Goal: Task Accomplishment & Management: Use online tool/utility

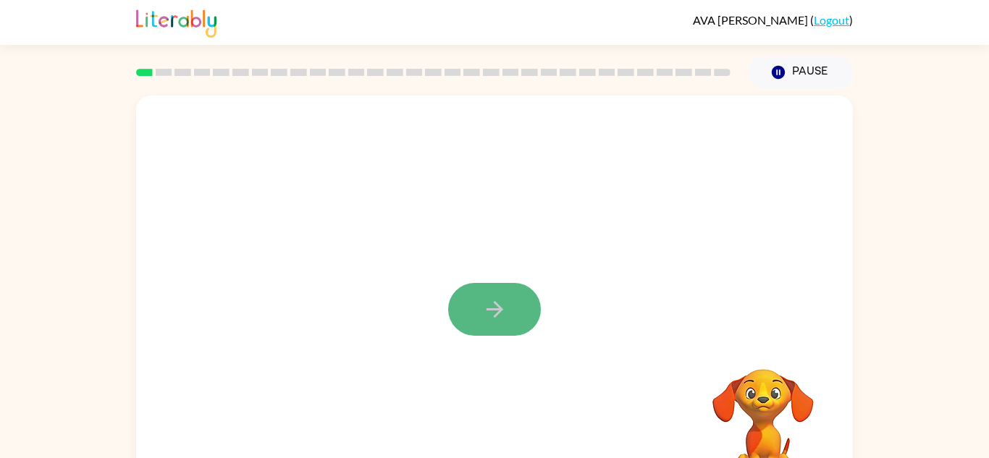
click at [513, 311] on button "button" at bounding box center [494, 309] width 93 height 53
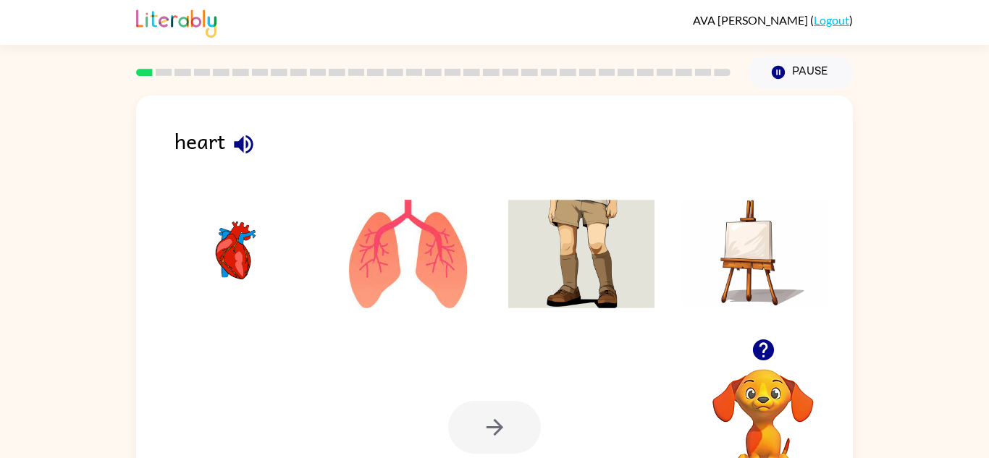
click at [299, 183] on div at bounding box center [495, 258] width 688 height 162
click at [245, 142] on icon "button" at bounding box center [243, 144] width 25 height 25
click at [225, 246] on img at bounding box center [235, 254] width 146 height 109
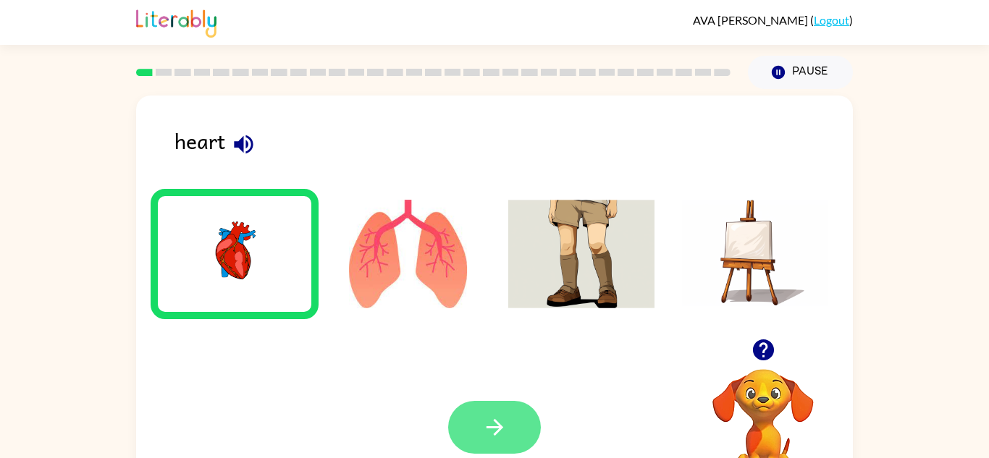
click at [467, 403] on button "button" at bounding box center [494, 427] width 93 height 53
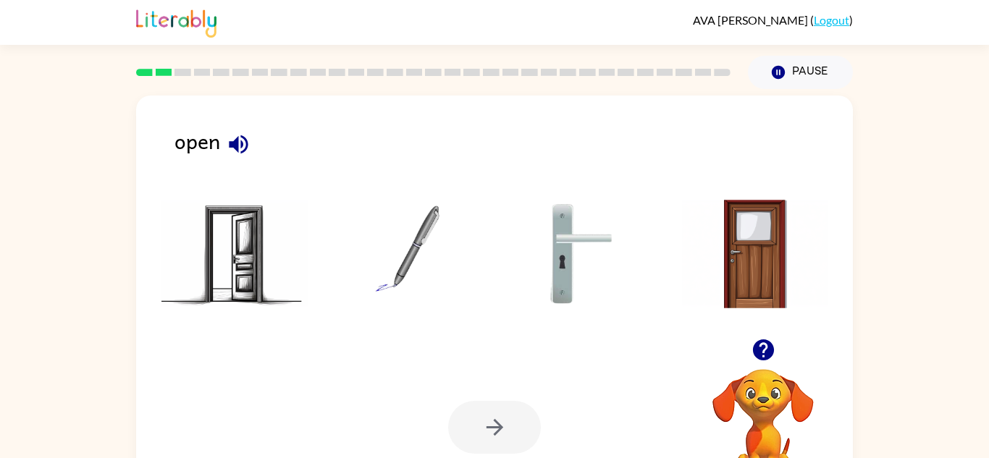
click at [304, 204] on img at bounding box center [235, 254] width 146 height 109
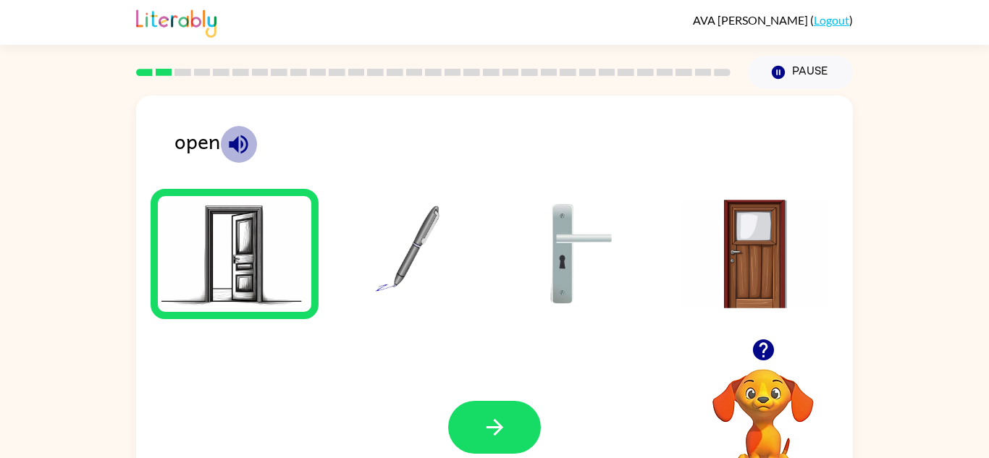
click at [244, 141] on icon "button" at bounding box center [238, 144] width 25 height 25
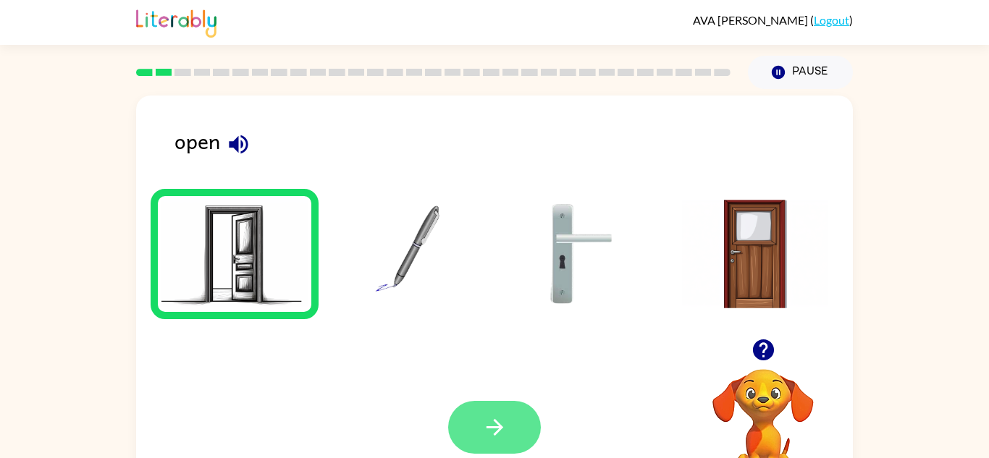
click at [498, 414] on button "button" at bounding box center [494, 427] width 93 height 53
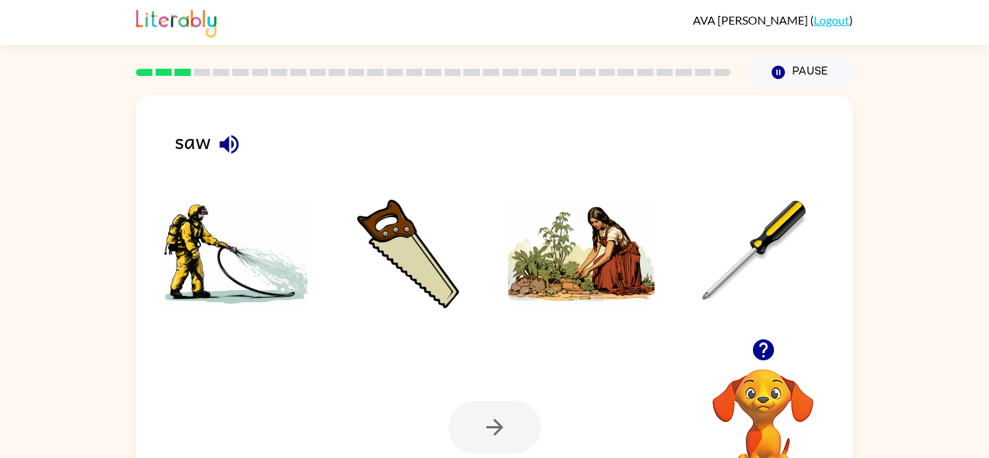
click at [231, 141] on icon "button" at bounding box center [228, 144] width 19 height 19
click at [375, 232] on img at bounding box center [408, 254] width 146 height 109
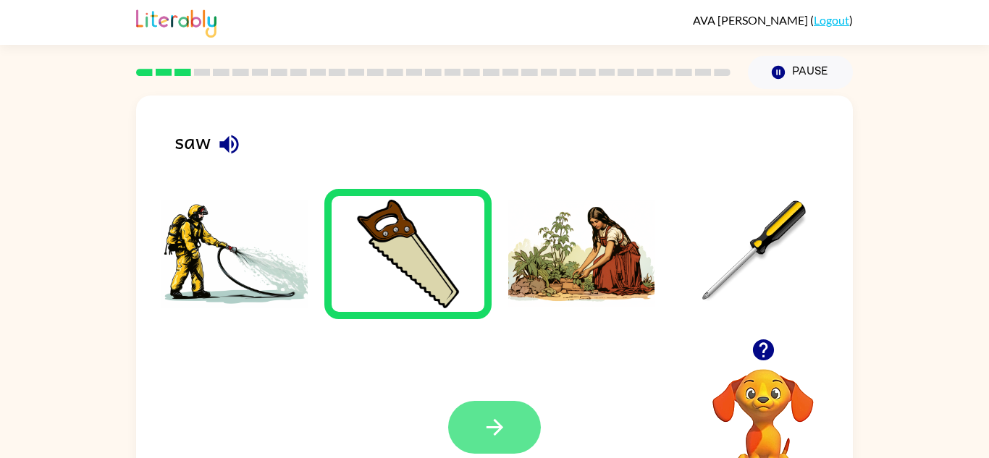
click at [507, 416] on icon "button" at bounding box center [494, 427] width 25 height 25
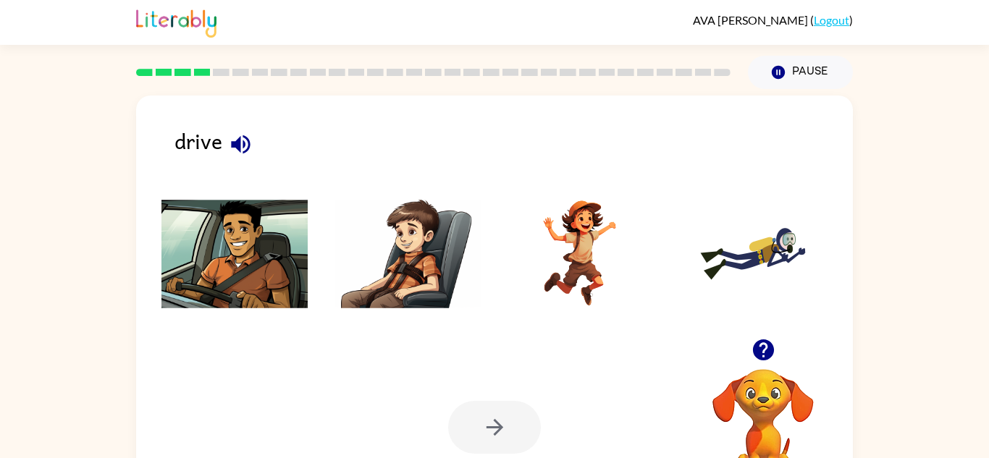
click at [240, 134] on icon "button" at bounding box center [240, 144] width 25 height 25
click at [230, 273] on img at bounding box center [235, 254] width 146 height 109
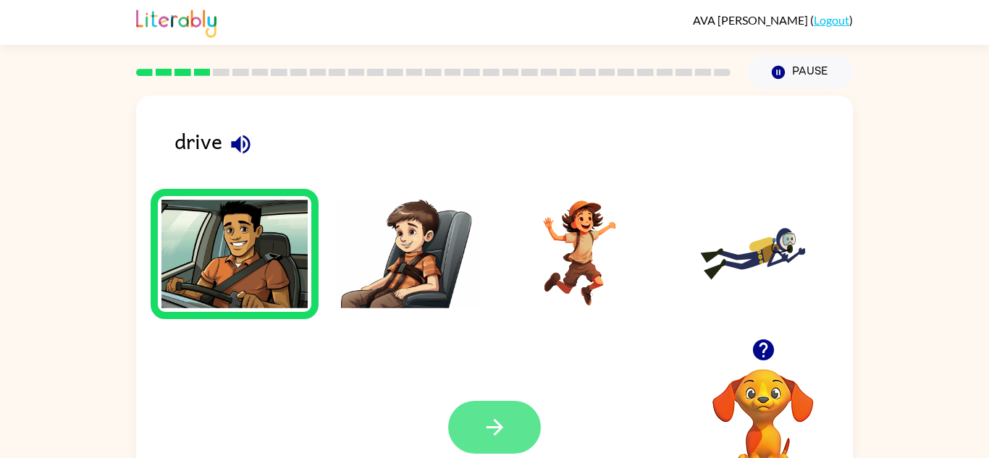
click at [514, 433] on button "button" at bounding box center [494, 427] width 93 height 53
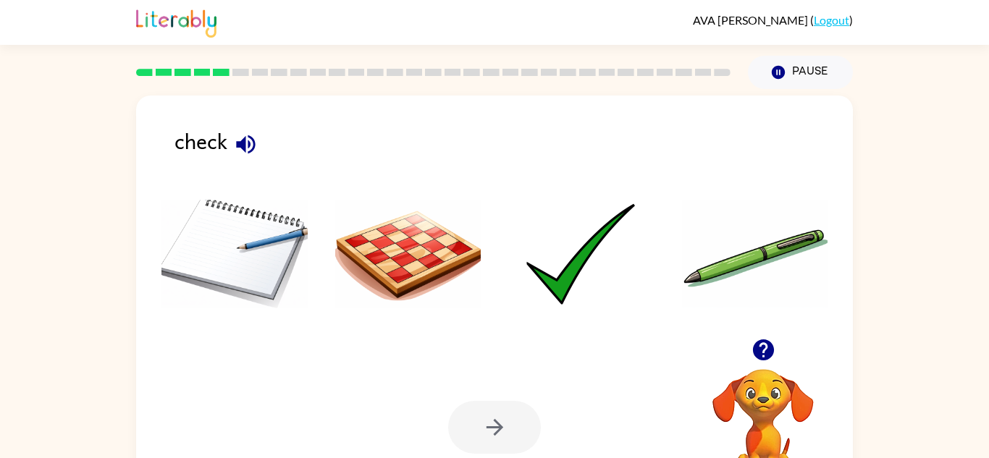
click at [249, 143] on icon "button" at bounding box center [245, 144] width 19 height 19
click at [561, 284] on img at bounding box center [581, 254] width 146 height 109
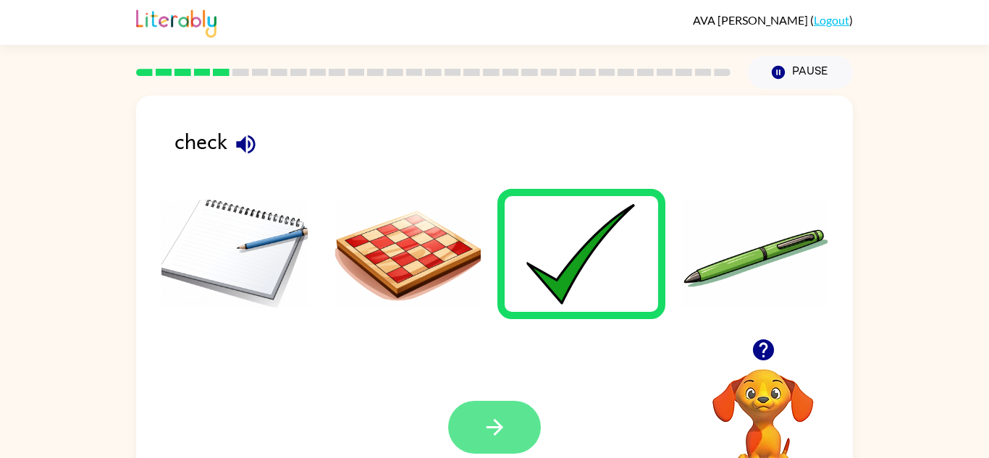
click at [512, 442] on button "button" at bounding box center [494, 427] width 93 height 53
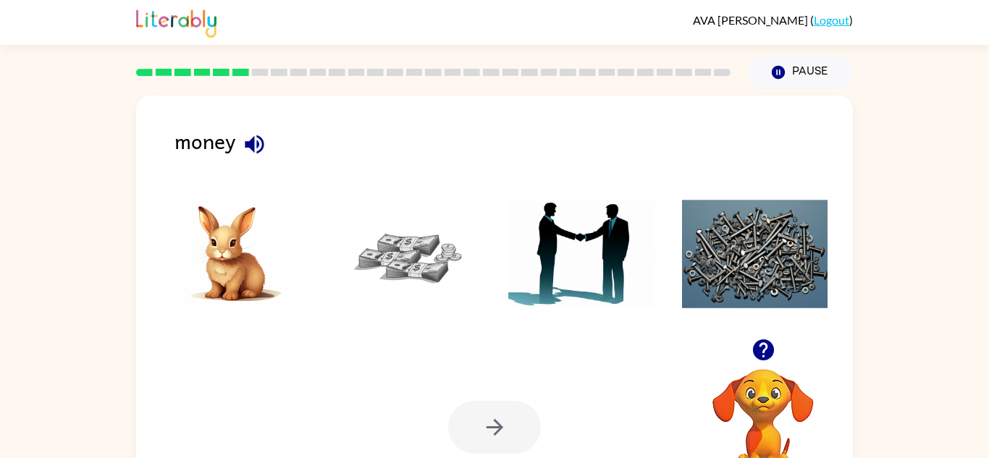
click at [254, 143] on icon "button" at bounding box center [254, 144] width 19 height 19
click at [398, 245] on img at bounding box center [408, 254] width 146 height 109
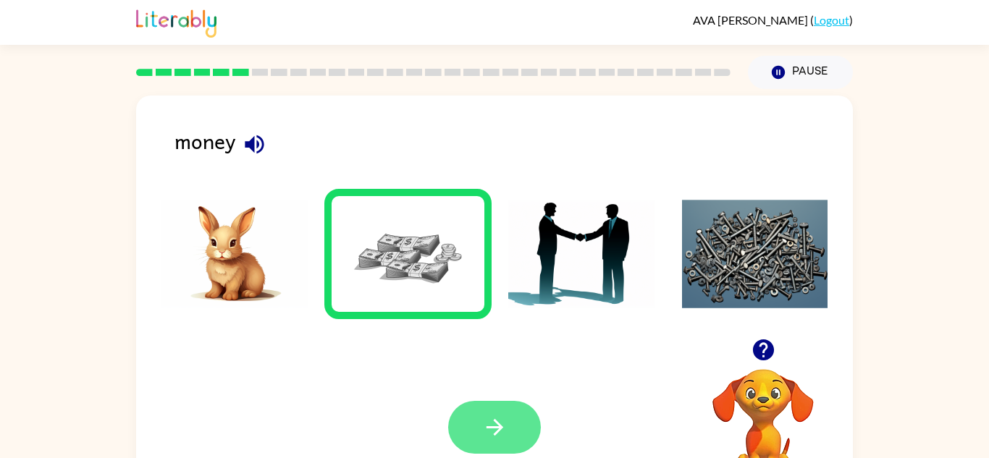
click at [524, 440] on button "button" at bounding box center [494, 427] width 93 height 53
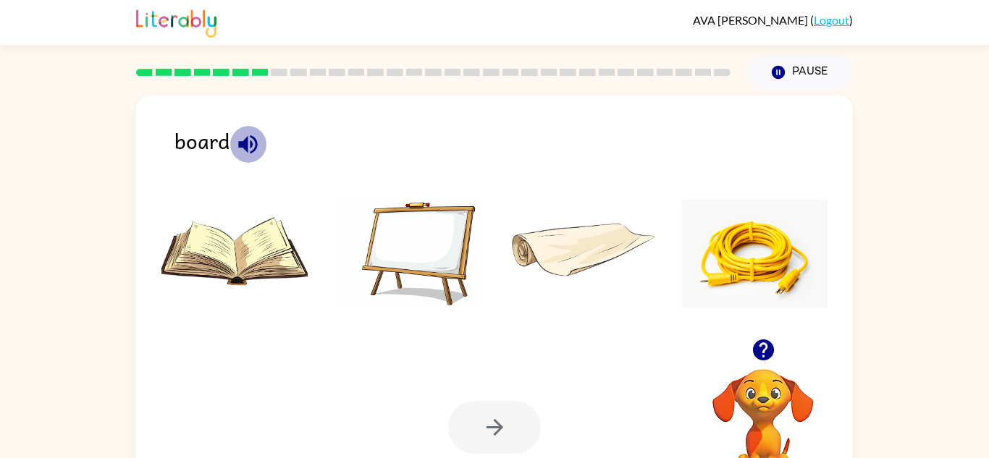
click at [249, 135] on icon "button" at bounding box center [247, 144] width 25 height 25
click at [383, 228] on img at bounding box center [408, 254] width 146 height 109
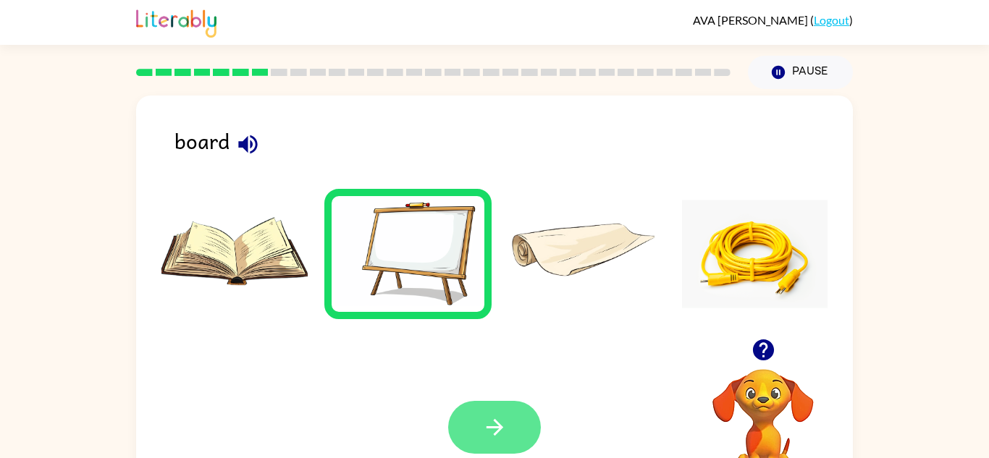
click at [490, 429] on icon "button" at bounding box center [494, 427] width 25 height 25
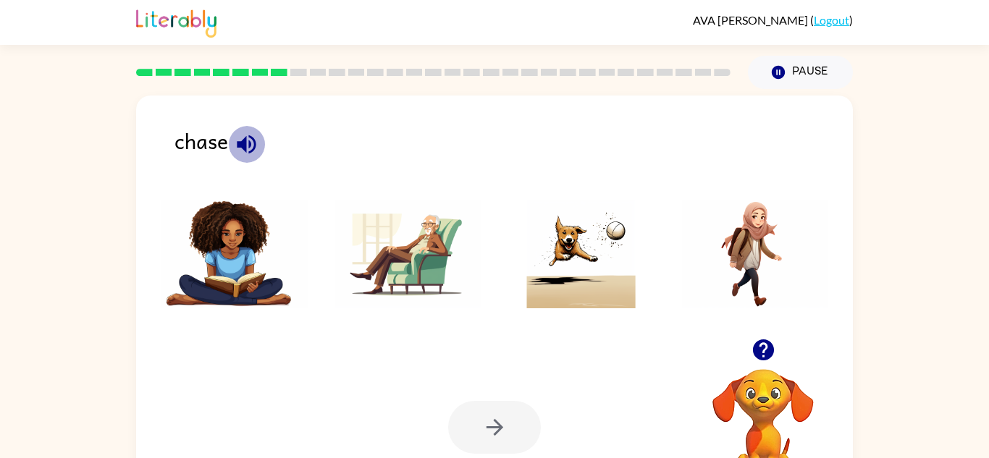
click at [246, 140] on icon "button" at bounding box center [246, 144] width 19 height 19
click at [574, 263] on img at bounding box center [581, 254] width 146 height 109
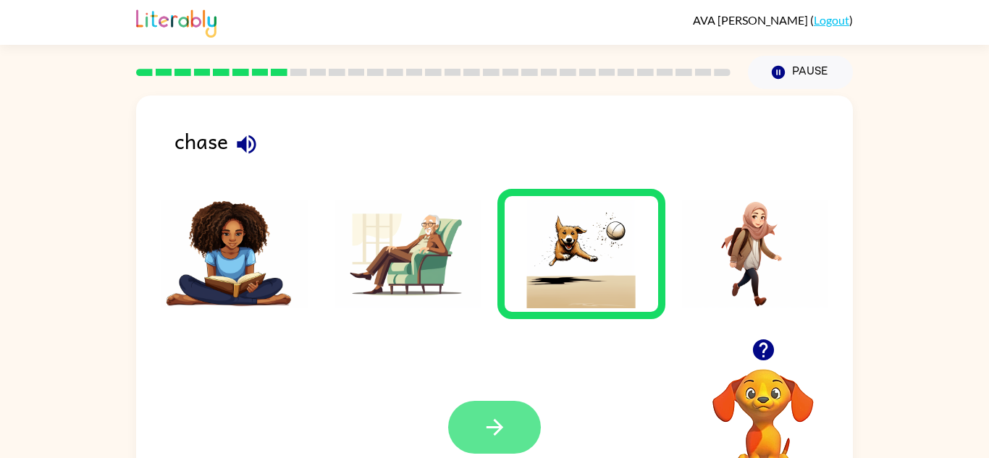
click at [500, 423] on icon "button" at bounding box center [494, 427] width 25 height 25
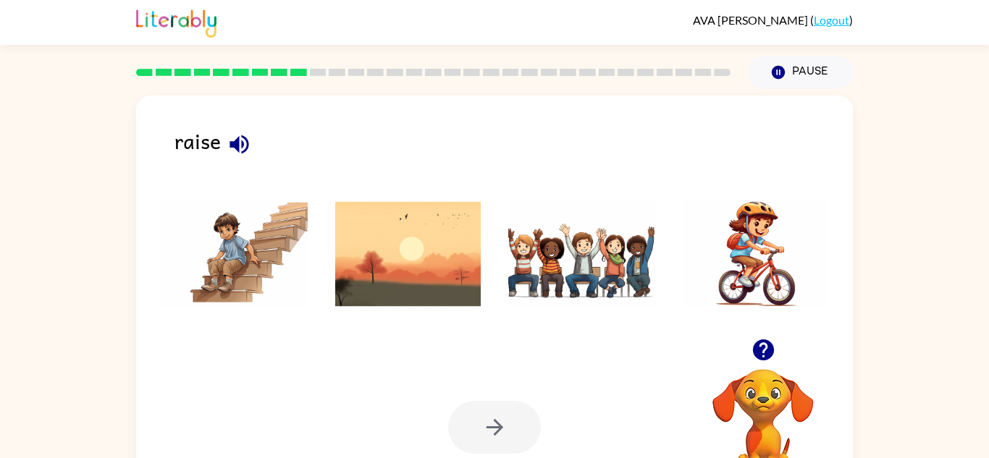
click at [243, 136] on icon "button" at bounding box center [239, 144] width 19 height 19
click at [402, 235] on img at bounding box center [408, 254] width 146 height 109
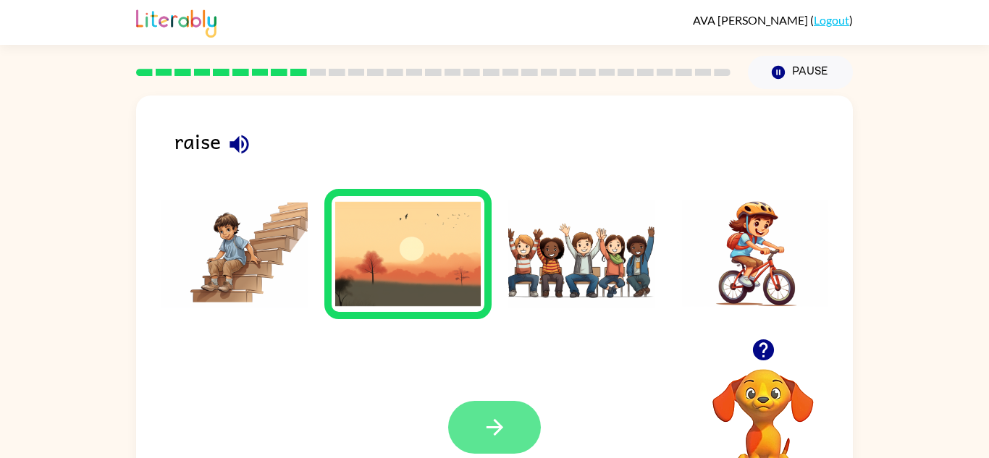
click at [488, 403] on button "button" at bounding box center [494, 427] width 93 height 53
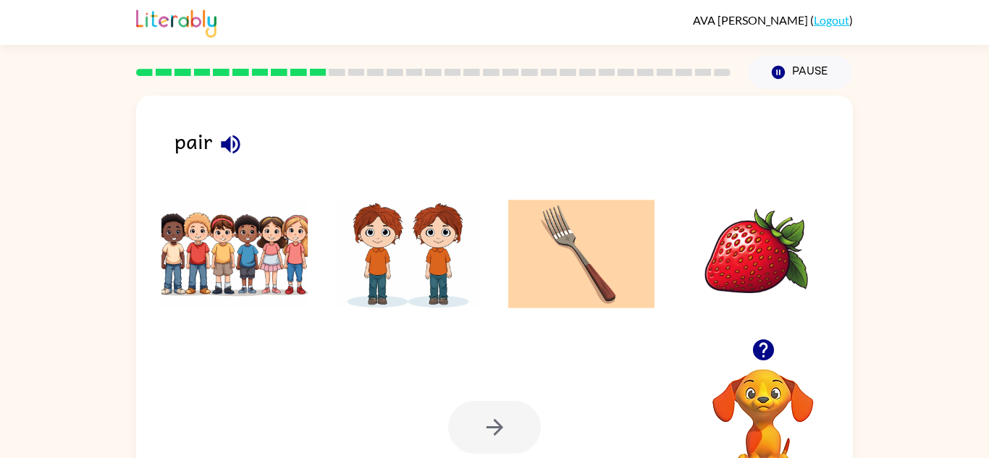
click at [213, 134] on div "pair" at bounding box center [514, 148] width 679 height 46
click at [229, 141] on icon "button" at bounding box center [230, 144] width 19 height 19
click at [382, 233] on img at bounding box center [408, 254] width 146 height 109
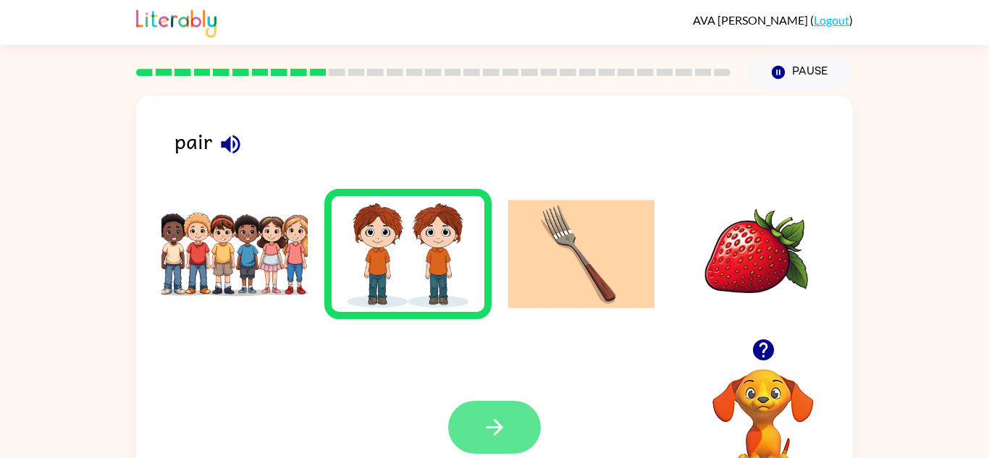
click at [468, 417] on button "button" at bounding box center [494, 427] width 93 height 53
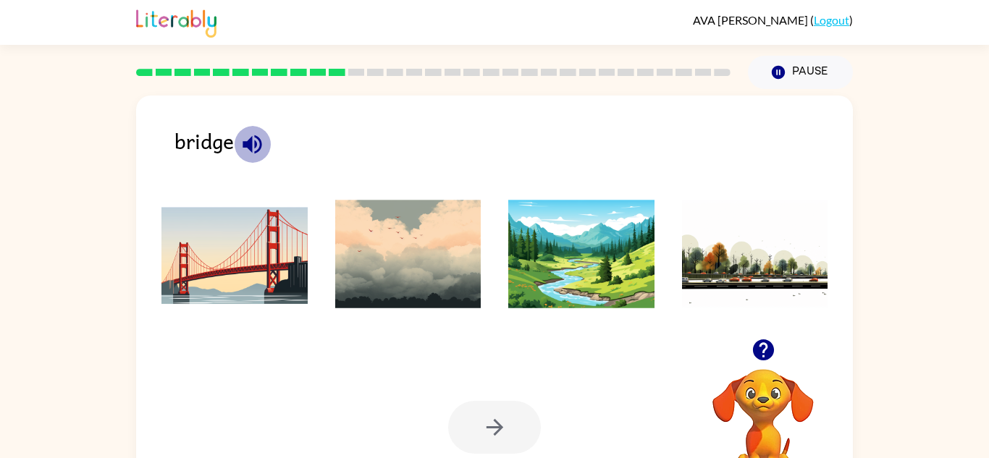
click at [256, 136] on icon "button" at bounding box center [252, 144] width 19 height 19
click at [269, 243] on img at bounding box center [235, 254] width 146 height 109
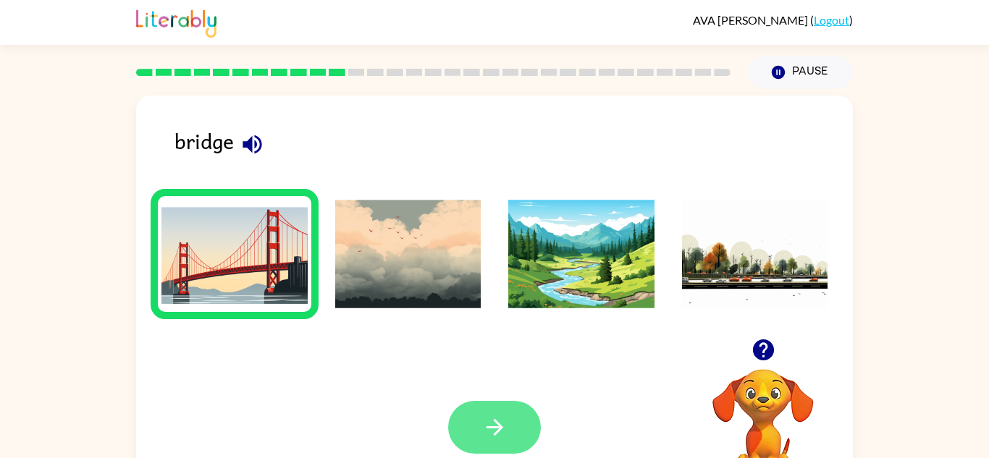
click at [494, 437] on icon "button" at bounding box center [494, 427] width 25 height 25
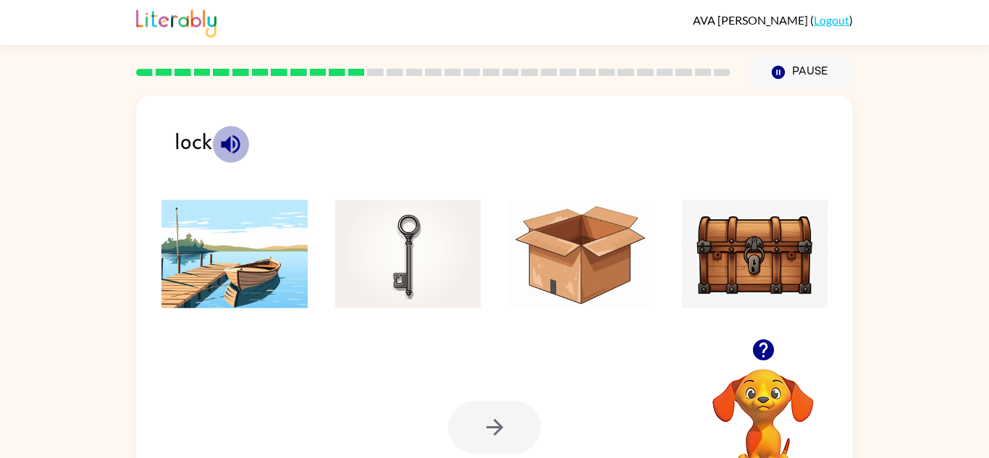
click at [228, 143] on icon "button" at bounding box center [230, 144] width 19 height 19
click at [359, 252] on img at bounding box center [408, 254] width 146 height 109
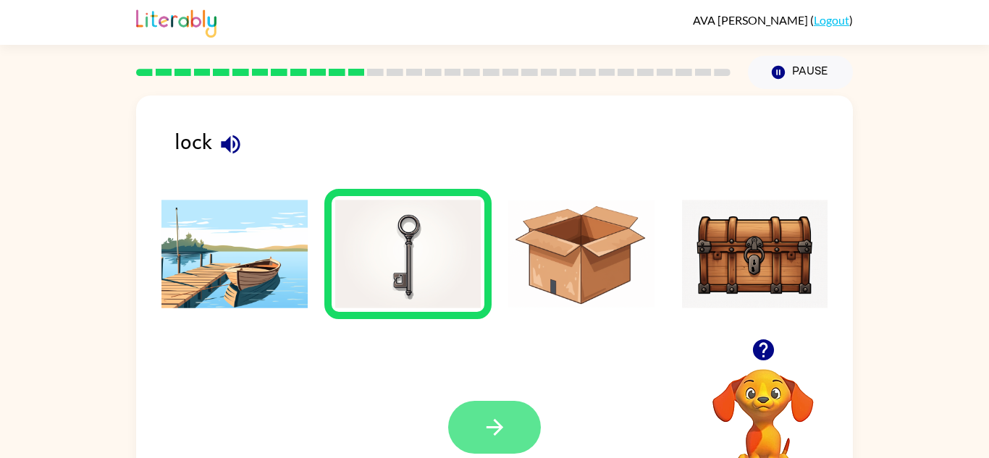
click at [498, 413] on button "button" at bounding box center [494, 427] width 93 height 53
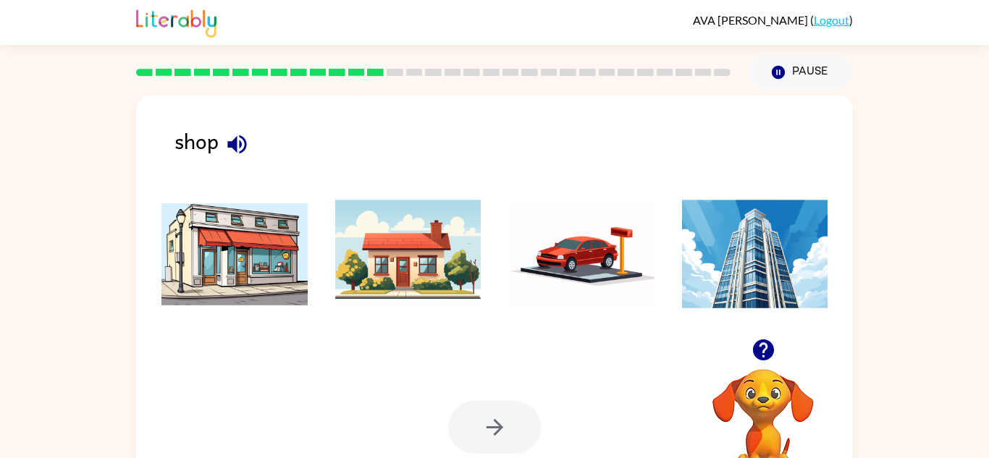
click at [235, 137] on icon "button" at bounding box center [236, 144] width 19 height 19
click at [260, 254] on img at bounding box center [235, 254] width 146 height 109
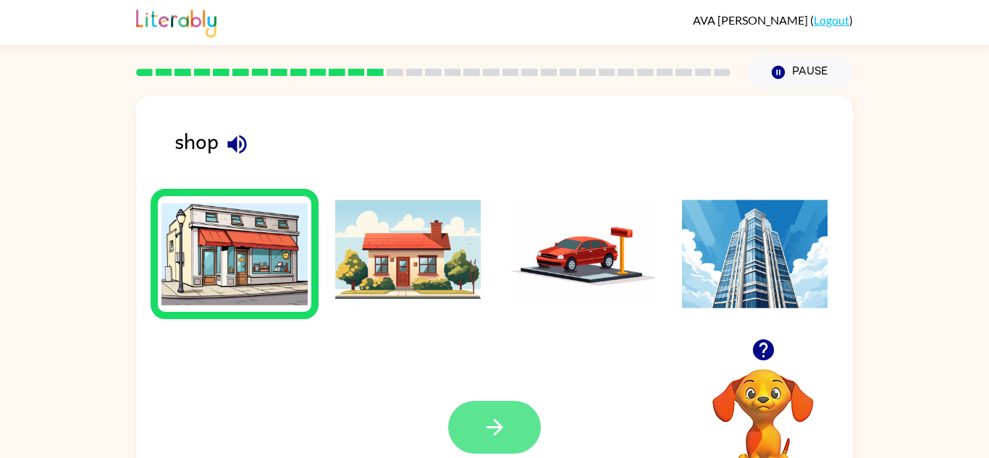
click at [482, 435] on icon "button" at bounding box center [494, 427] width 25 height 25
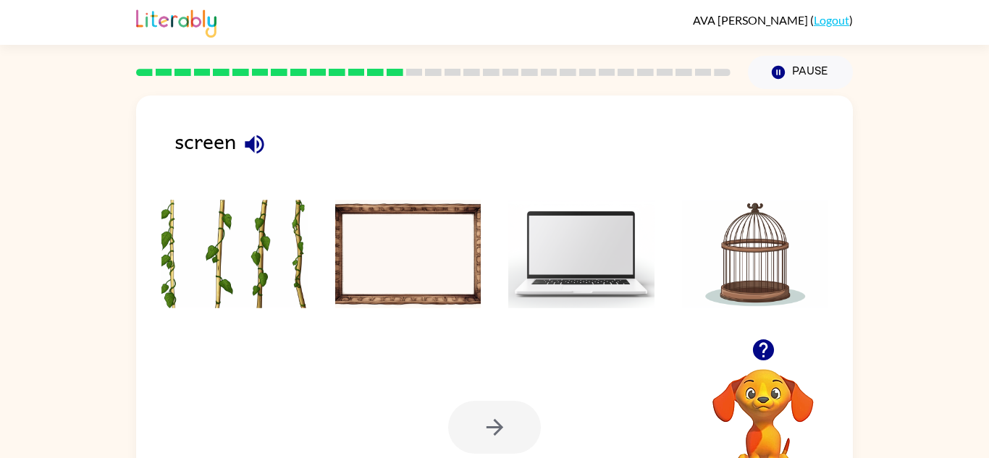
click at [256, 139] on icon "button" at bounding box center [254, 144] width 25 height 25
click at [600, 256] on img at bounding box center [581, 254] width 146 height 109
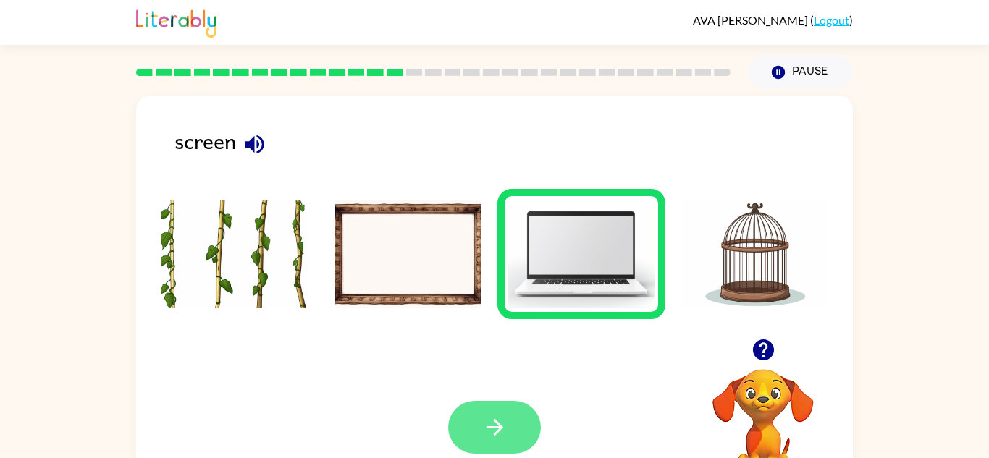
click at [498, 419] on icon "button" at bounding box center [494, 427] width 25 height 25
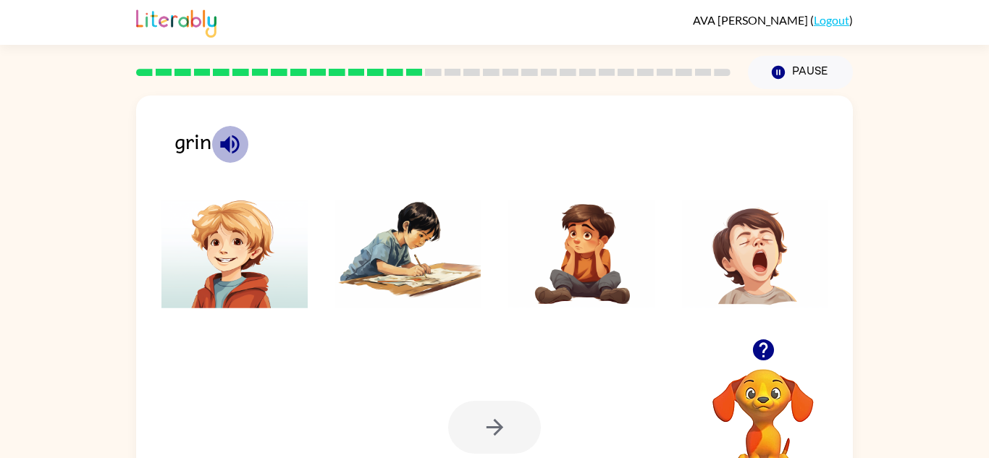
click at [230, 138] on icon "button" at bounding box center [229, 144] width 25 height 25
click at [227, 204] on img at bounding box center [235, 254] width 146 height 109
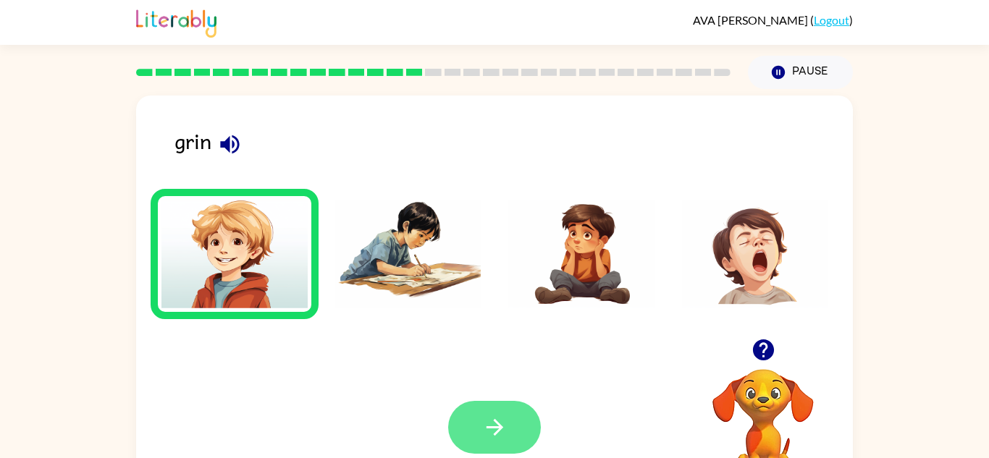
click at [488, 448] on button "button" at bounding box center [494, 427] width 93 height 53
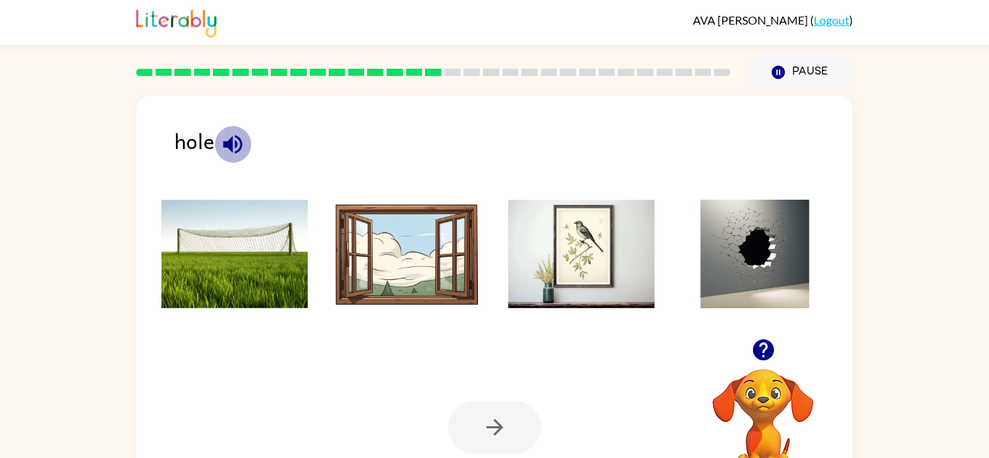
click at [230, 135] on icon "button" at bounding box center [232, 144] width 25 height 25
click at [738, 262] on img at bounding box center [755, 254] width 146 height 109
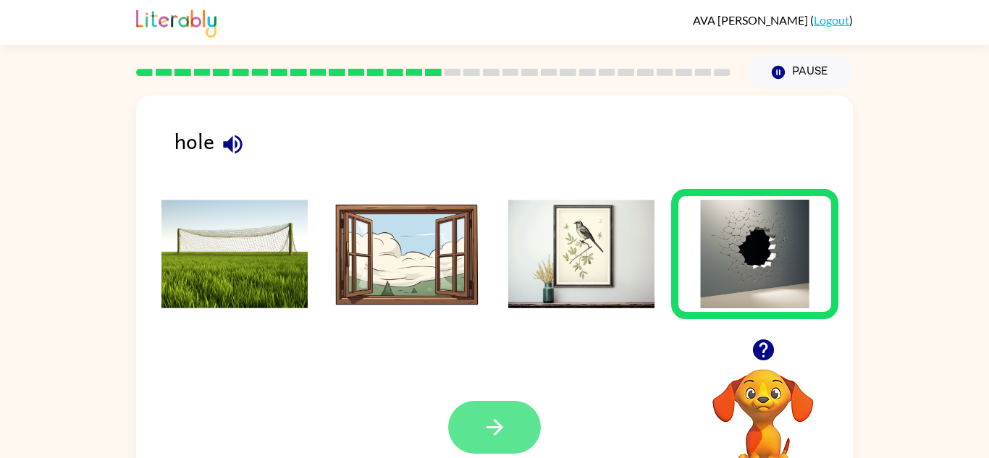
click at [524, 420] on button "button" at bounding box center [494, 427] width 93 height 53
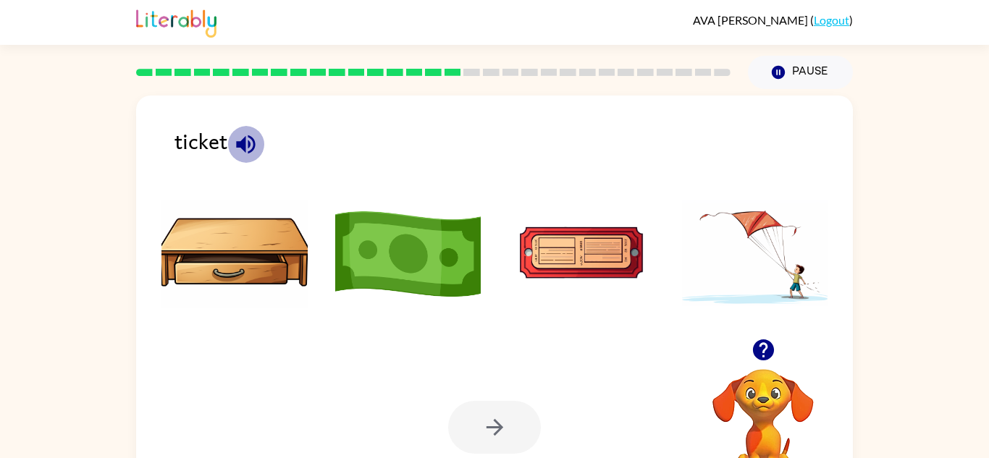
click at [243, 142] on icon "button" at bounding box center [245, 144] width 19 height 19
click at [601, 261] on img at bounding box center [581, 254] width 146 height 109
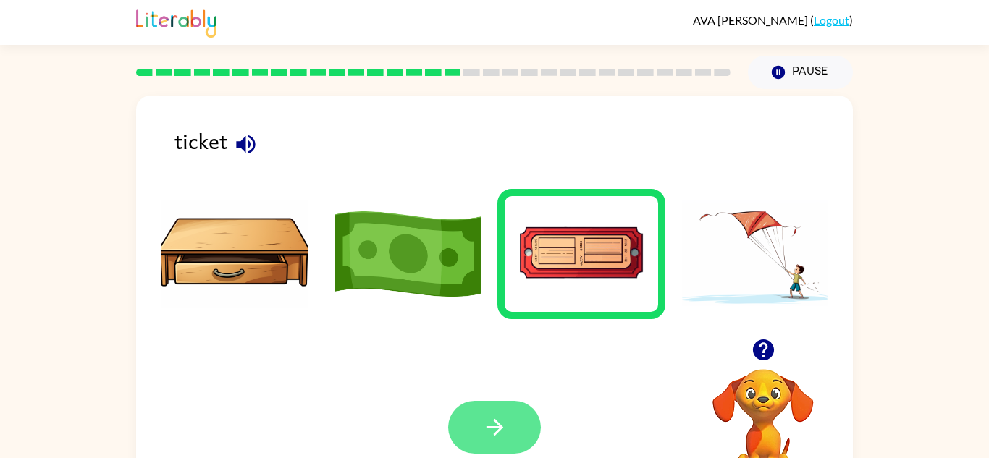
click at [469, 425] on button "button" at bounding box center [494, 427] width 93 height 53
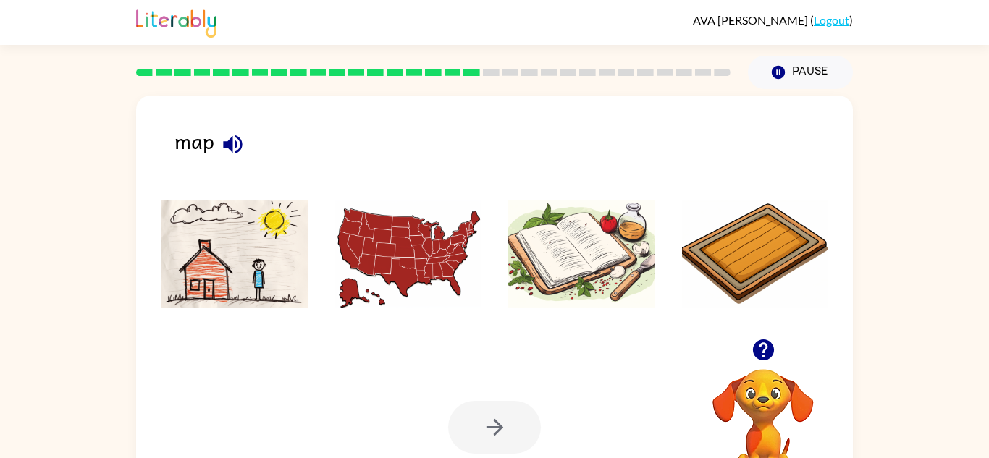
click at [233, 141] on icon "button" at bounding box center [232, 144] width 25 height 25
click at [403, 248] on img at bounding box center [408, 254] width 146 height 109
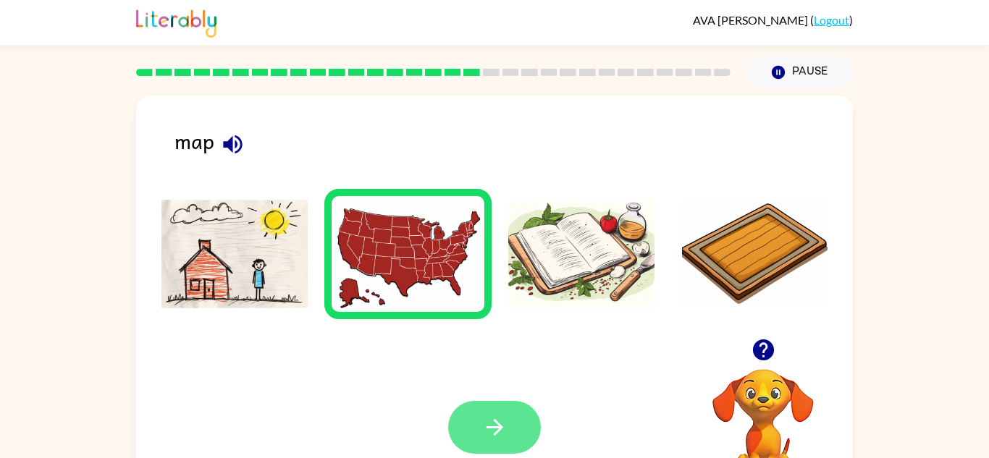
click at [484, 431] on icon "button" at bounding box center [494, 427] width 25 height 25
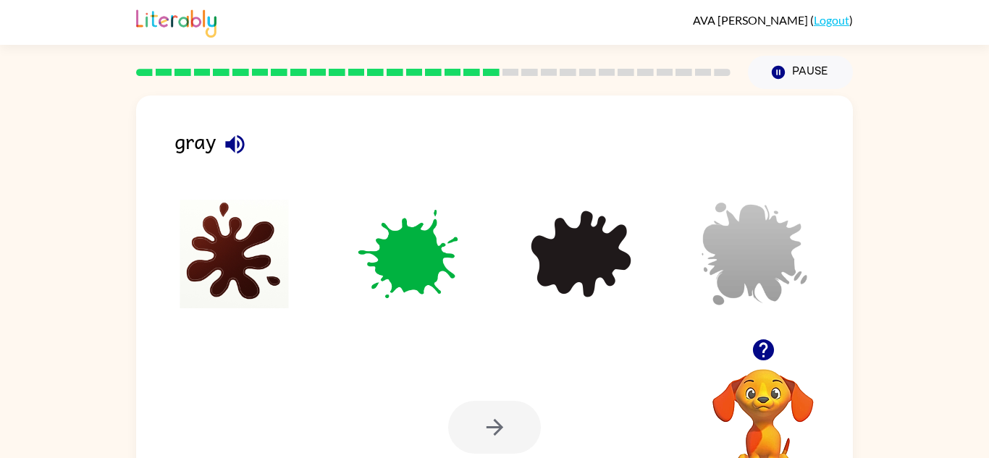
click at [230, 138] on icon "button" at bounding box center [234, 144] width 25 height 25
click at [719, 264] on img at bounding box center [755, 254] width 146 height 109
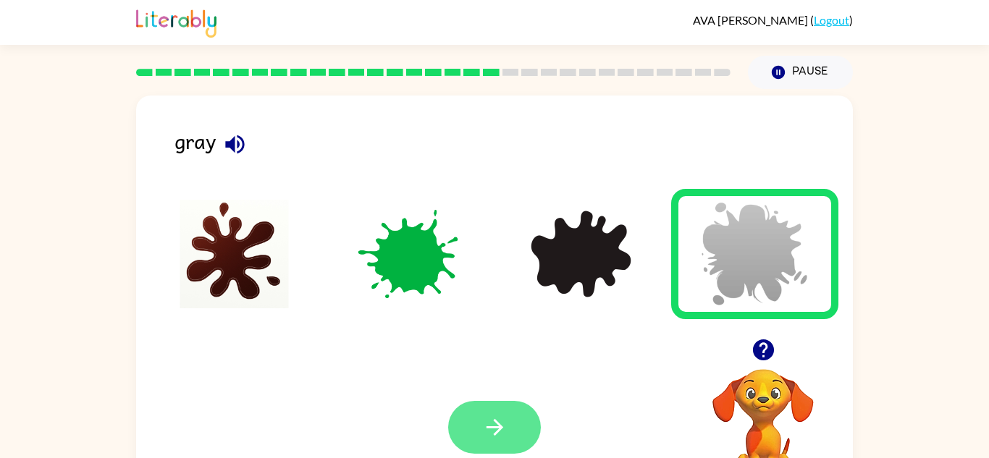
click at [503, 427] on icon "button" at bounding box center [494, 427] width 25 height 25
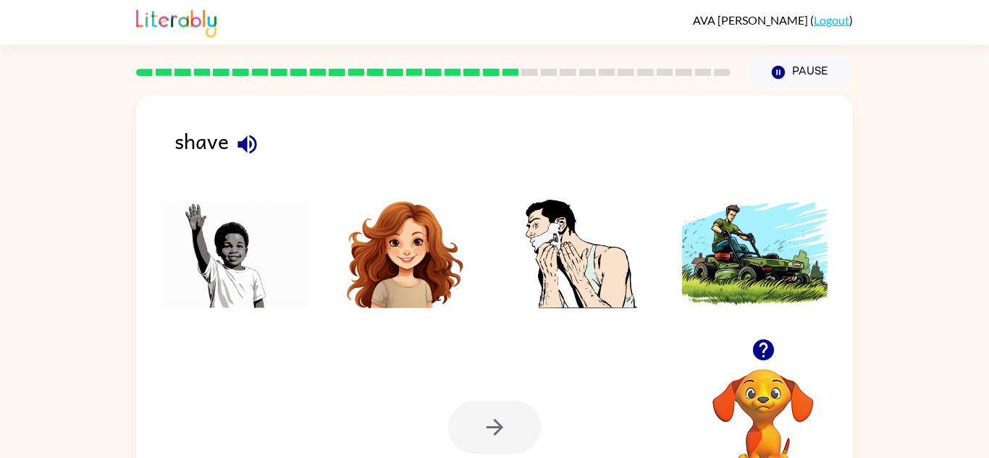
click at [246, 141] on icon "button" at bounding box center [247, 144] width 19 height 19
click at [548, 234] on img at bounding box center [581, 254] width 146 height 109
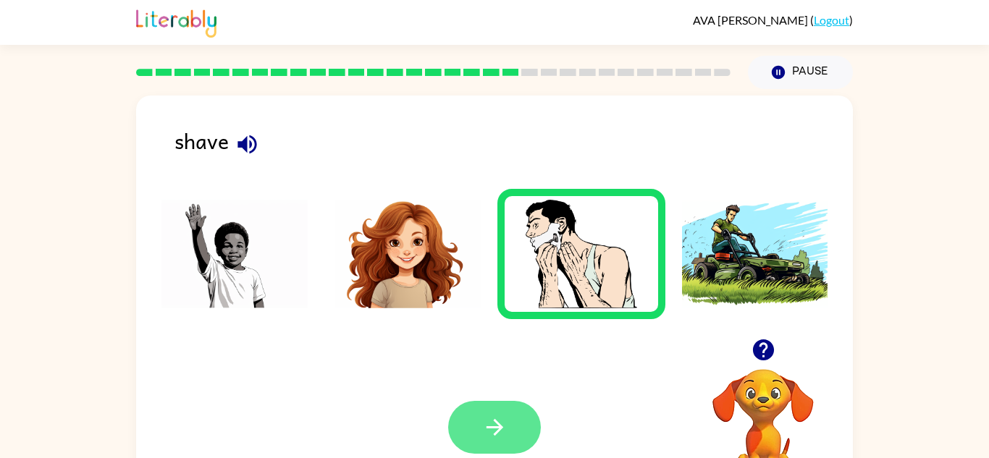
click at [500, 413] on button "button" at bounding box center [494, 427] width 93 height 53
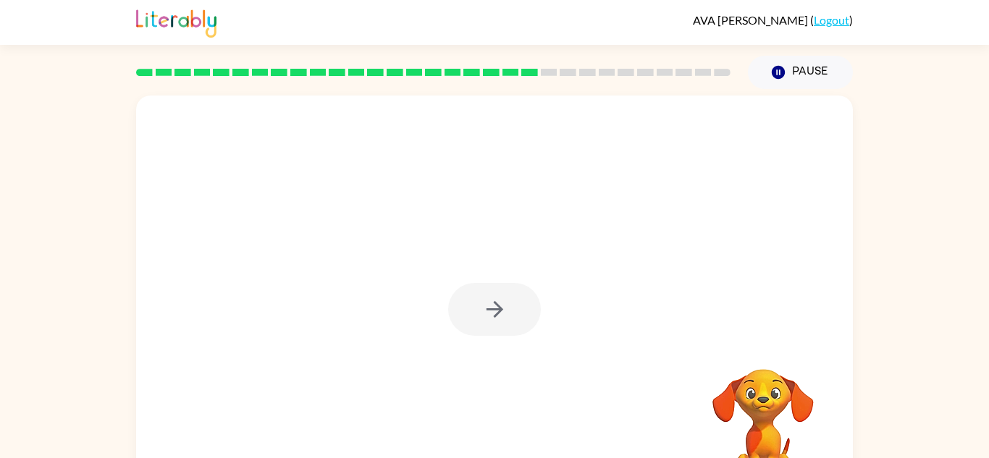
click at [493, 317] on div at bounding box center [494, 309] width 93 height 53
click at [493, 319] on icon "button" at bounding box center [494, 309] width 25 height 25
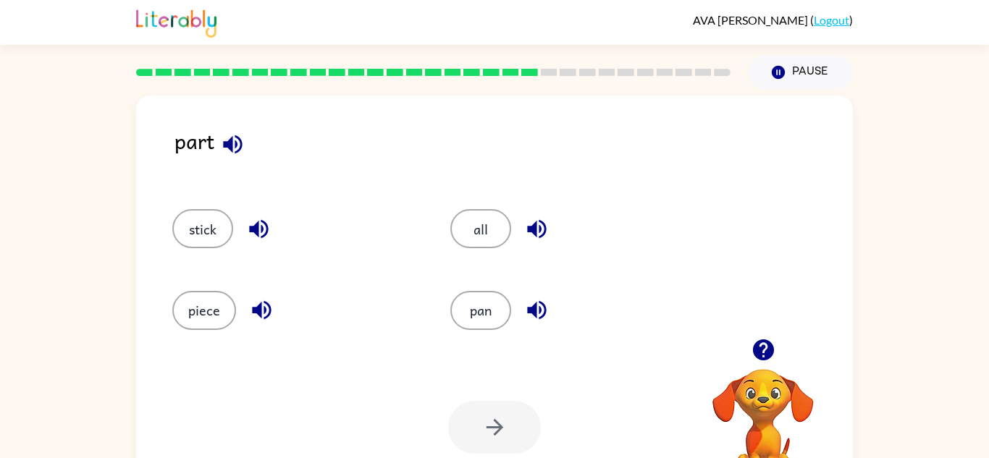
click at [231, 140] on icon "button" at bounding box center [232, 144] width 19 height 19
click at [230, 142] on icon "button" at bounding box center [232, 144] width 19 height 19
click at [260, 221] on icon "button" at bounding box center [258, 229] width 25 height 25
click at [259, 309] on icon "button" at bounding box center [261, 310] width 19 height 19
click at [537, 308] on icon "button" at bounding box center [536, 310] width 25 height 25
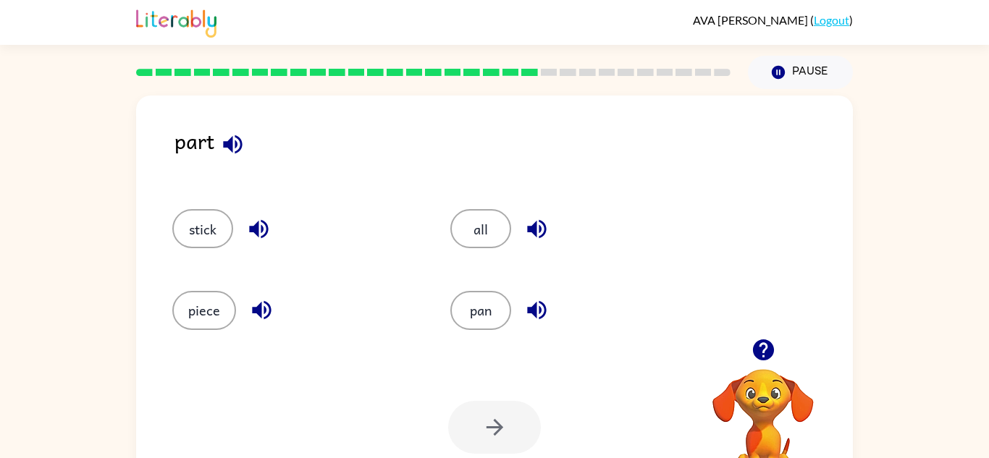
click at [535, 227] on icon "button" at bounding box center [536, 229] width 19 height 19
click at [208, 306] on button "piece" at bounding box center [204, 310] width 64 height 39
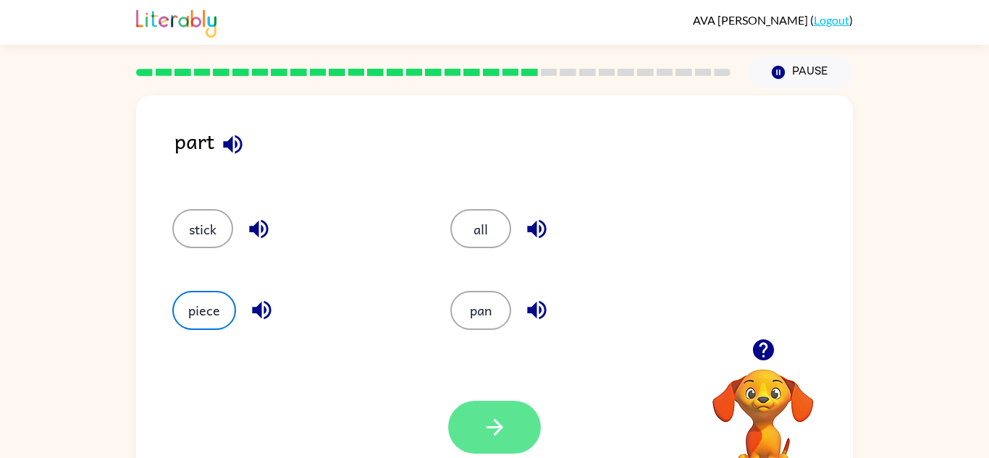
click at [511, 430] on button "button" at bounding box center [494, 427] width 93 height 53
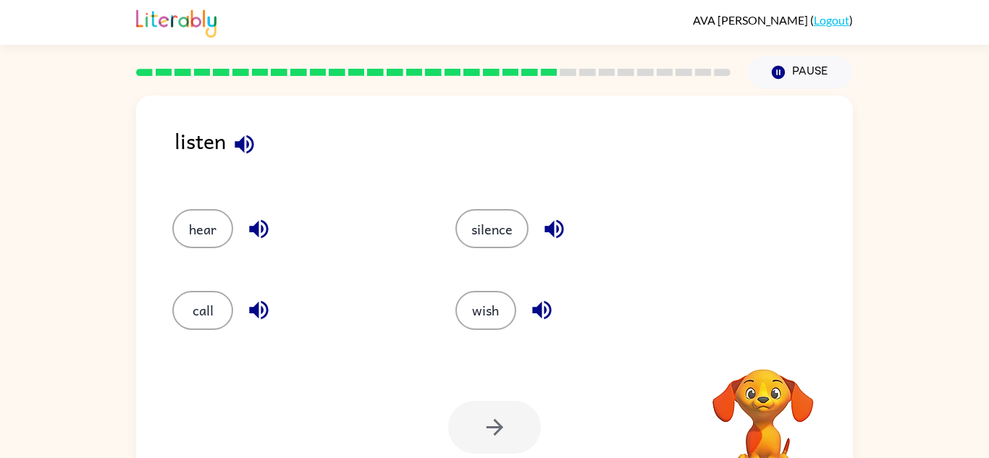
click at [245, 142] on icon "button" at bounding box center [244, 144] width 25 height 25
click at [254, 309] on icon "button" at bounding box center [258, 310] width 19 height 19
click at [251, 217] on icon "button" at bounding box center [258, 229] width 25 height 25
click at [246, 133] on icon "button" at bounding box center [244, 144] width 25 height 25
click at [256, 231] on icon "button" at bounding box center [258, 229] width 19 height 19
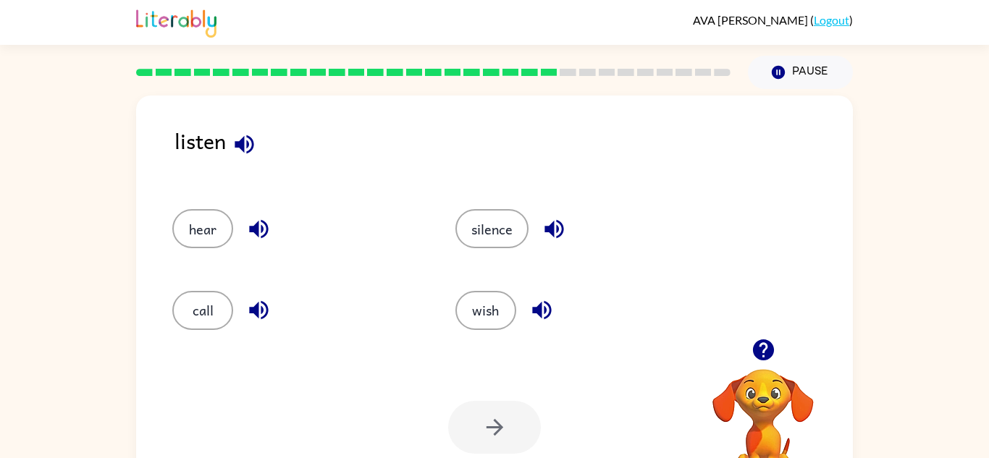
click at [556, 224] on icon "button" at bounding box center [554, 229] width 25 height 25
click at [543, 317] on icon "button" at bounding box center [541, 310] width 25 height 25
click at [211, 219] on button "hear" at bounding box center [202, 228] width 61 height 39
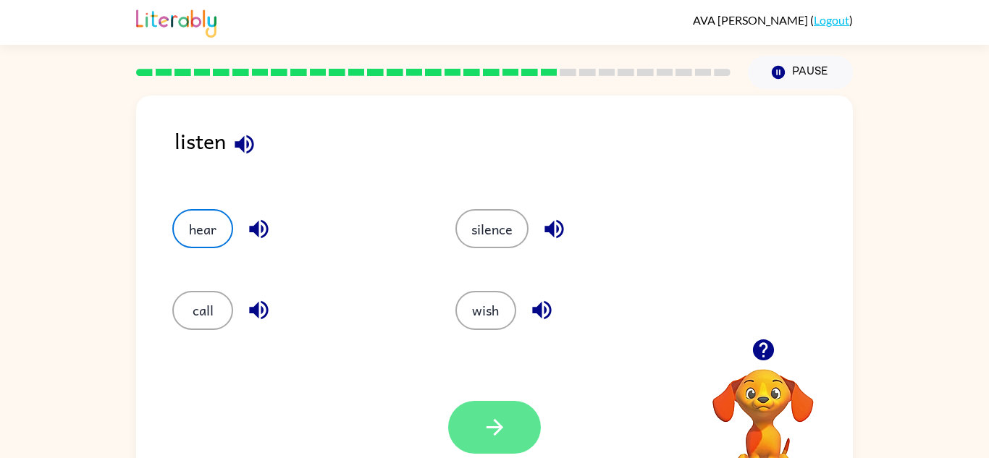
click at [486, 442] on button "button" at bounding box center [494, 427] width 93 height 53
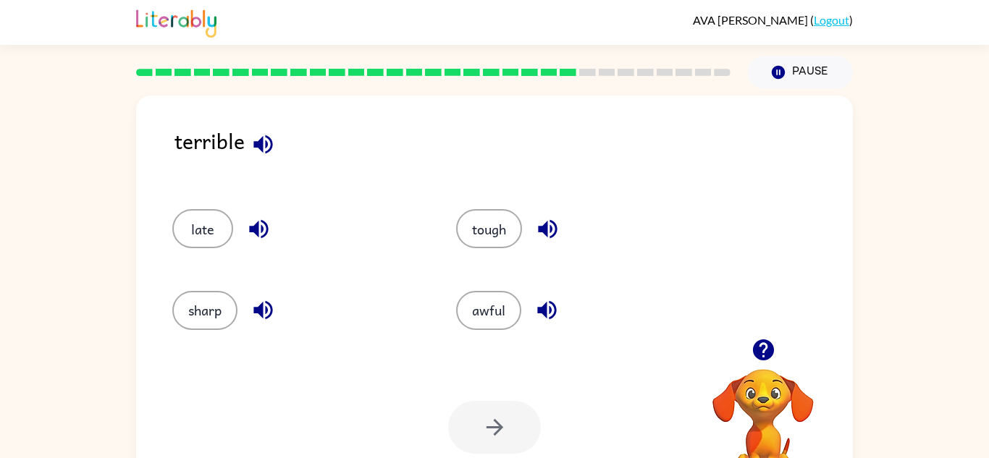
click at [261, 139] on icon "button" at bounding box center [263, 144] width 19 height 19
click at [259, 224] on icon "button" at bounding box center [258, 229] width 25 height 25
click at [264, 301] on icon "button" at bounding box center [263, 310] width 25 height 25
click at [548, 306] on icon "button" at bounding box center [547, 310] width 25 height 25
click at [548, 231] on icon "button" at bounding box center [547, 229] width 19 height 19
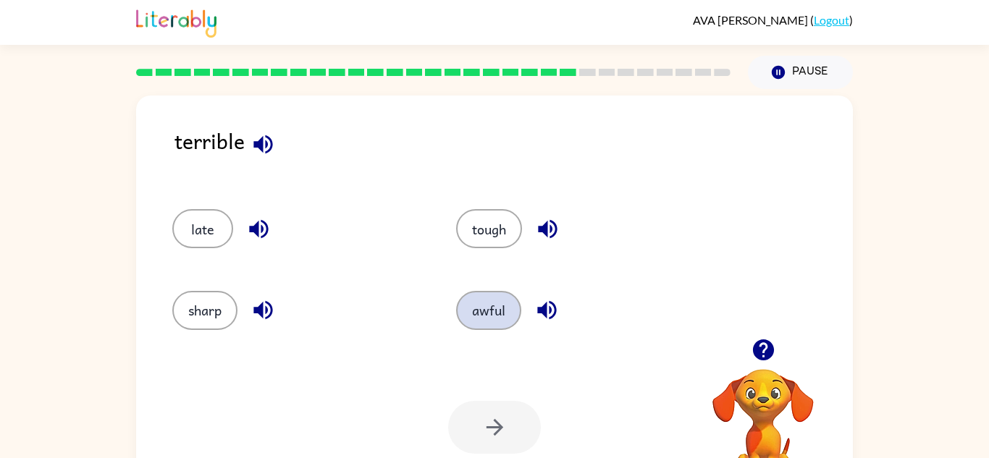
click at [495, 311] on button "awful" at bounding box center [488, 310] width 65 height 39
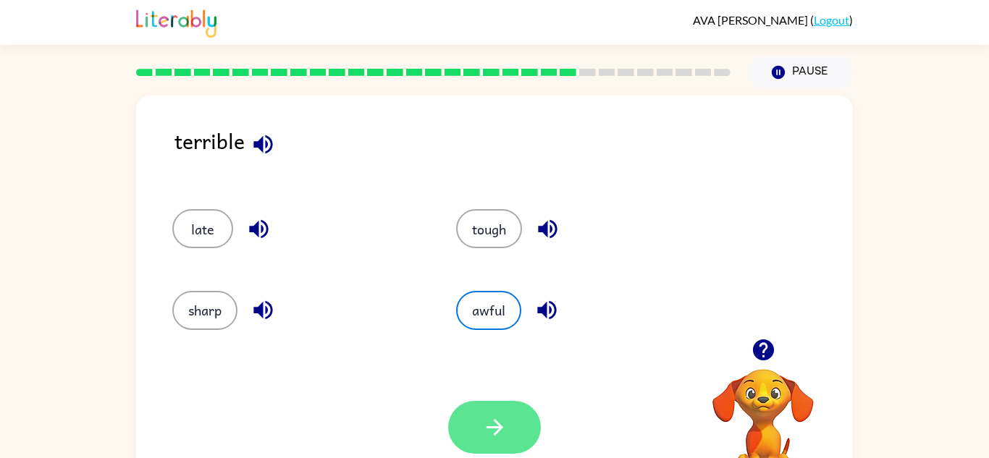
click at [487, 420] on icon "button" at bounding box center [494, 427] width 25 height 25
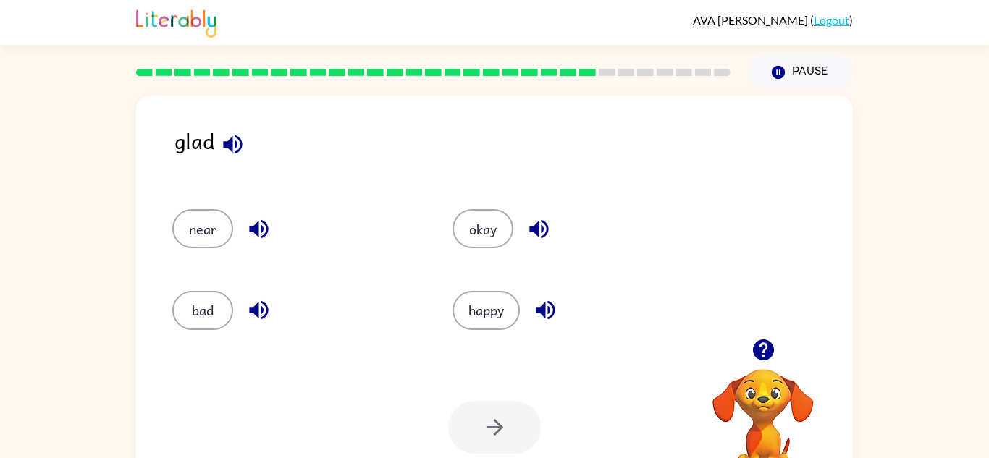
click at [228, 139] on icon "button" at bounding box center [232, 144] width 25 height 25
click at [251, 227] on icon "button" at bounding box center [258, 229] width 19 height 19
click at [256, 301] on icon "button" at bounding box center [258, 310] width 25 height 25
click at [545, 306] on icon "button" at bounding box center [545, 310] width 19 height 19
click at [537, 227] on icon "button" at bounding box center [538, 229] width 19 height 19
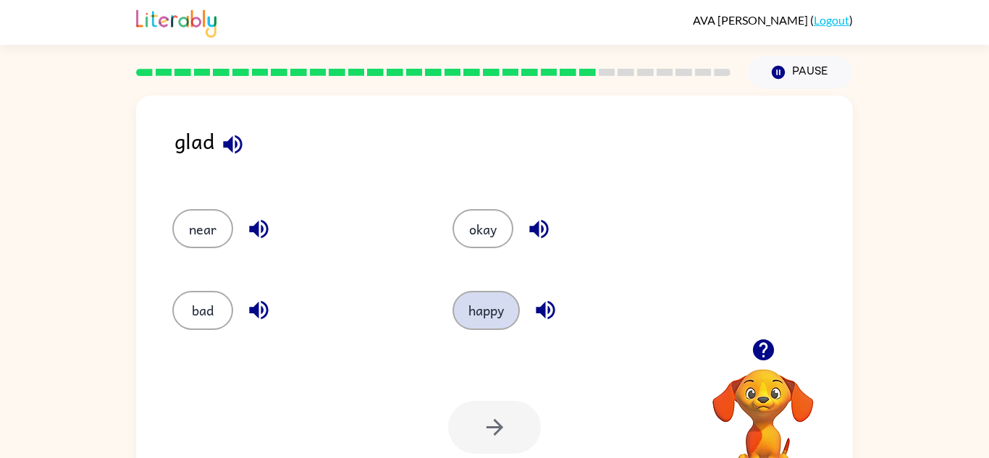
click at [507, 307] on button "happy" at bounding box center [486, 310] width 67 height 39
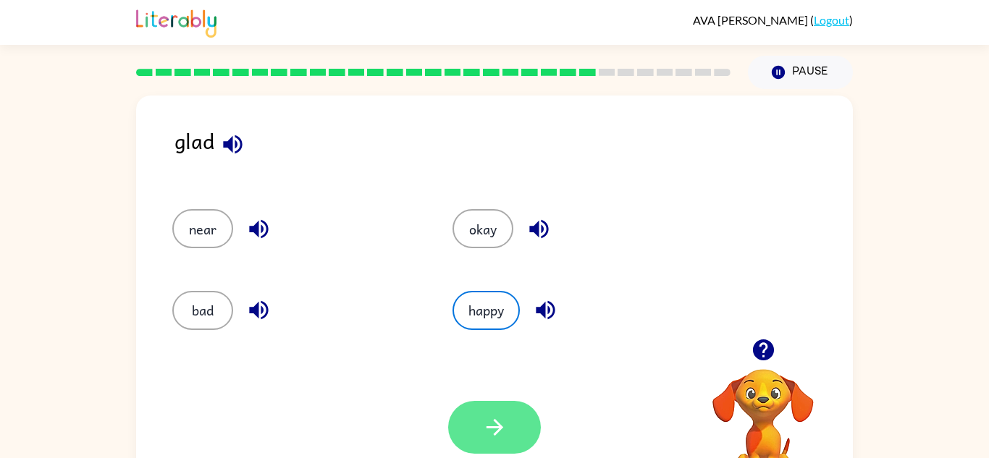
click at [506, 421] on icon "button" at bounding box center [494, 427] width 25 height 25
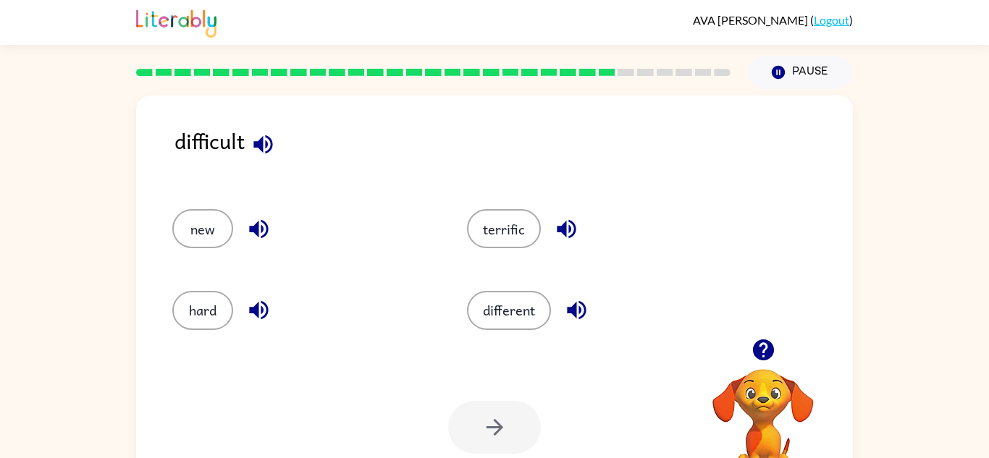
click at [262, 134] on icon "button" at bounding box center [263, 144] width 25 height 25
click at [256, 227] on icon "button" at bounding box center [258, 229] width 19 height 19
click at [259, 301] on icon "button" at bounding box center [258, 310] width 25 height 25
click at [564, 222] on icon "button" at bounding box center [566, 229] width 19 height 19
click at [576, 299] on icon "button" at bounding box center [576, 310] width 25 height 25
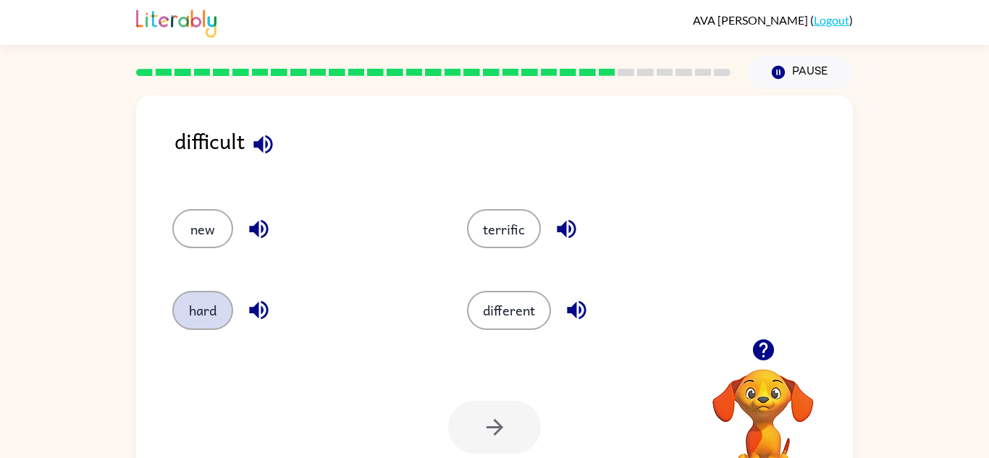
click at [210, 309] on button "hard" at bounding box center [202, 310] width 61 height 39
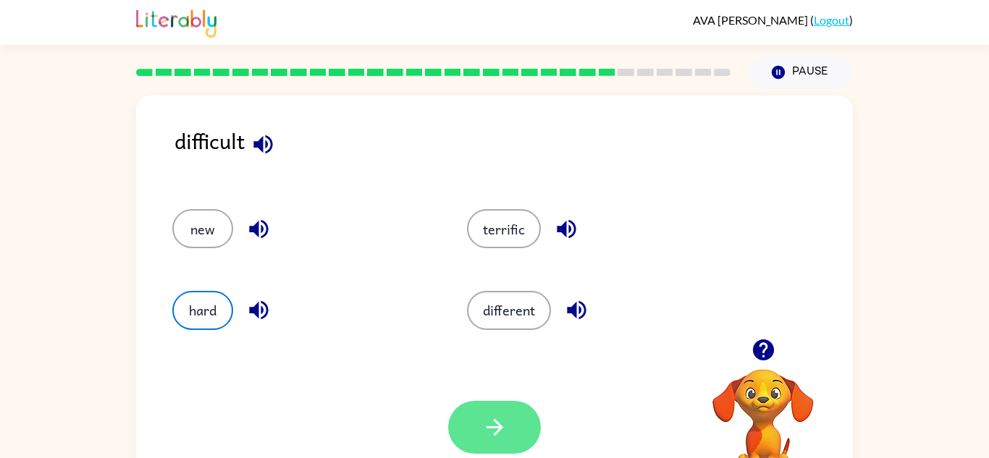
click at [508, 431] on button "button" at bounding box center [494, 427] width 93 height 53
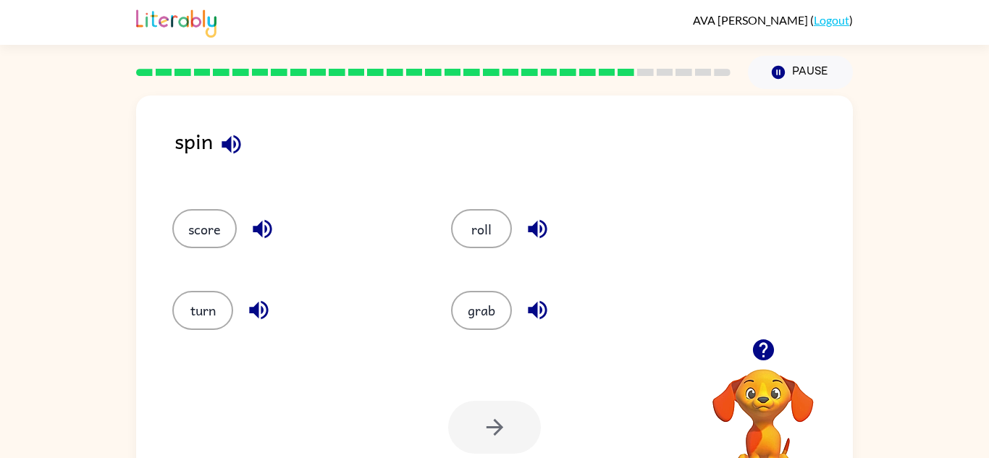
click at [233, 133] on icon "button" at bounding box center [231, 144] width 25 height 25
click at [264, 219] on icon "button" at bounding box center [262, 229] width 25 height 25
click at [259, 302] on icon "button" at bounding box center [258, 310] width 25 height 25
click at [539, 303] on icon "button" at bounding box center [537, 310] width 25 height 25
click at [535, 222] on icon "button" at bounding box center [537, 229] width 19 height 19
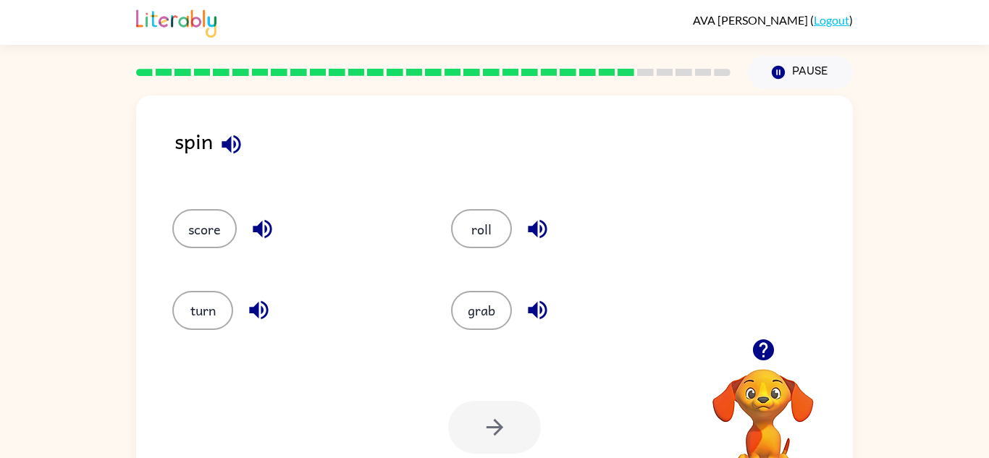
click at [229, 141] on icon "button" at bounding box center [231, 144] width 19 height 19
click at [260, 225] on icon "button" at bounding box center [262, 229] width 19 height 19
click at [255, 301] on icon "button" at bounding box center [258, 310] width 25 height 25
click at [537, 304] on icon "button" at bounding box center [537, 310] width 19 height 19
click at [535, 226] on icon "button" at bounding box center [537, 229] width 19 height 19
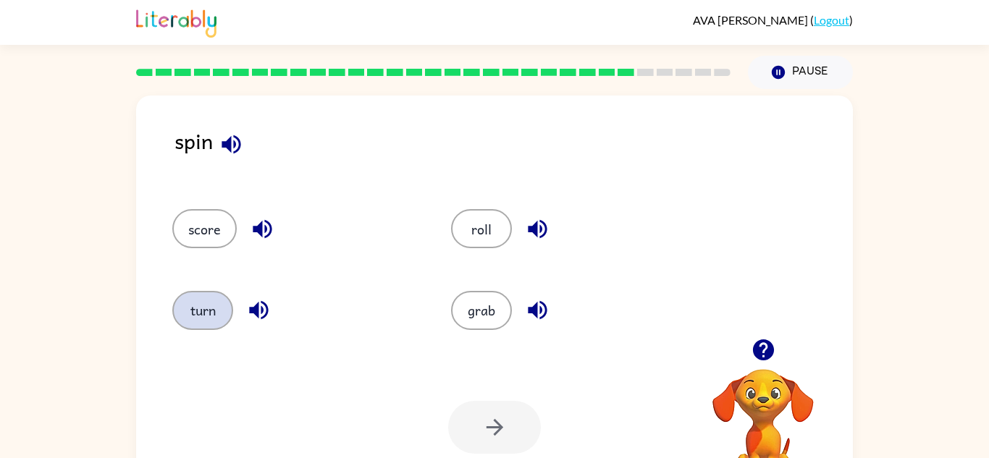
click at [211, 320] on button "turn" at bounding box center [202, 310] width 61 height 39
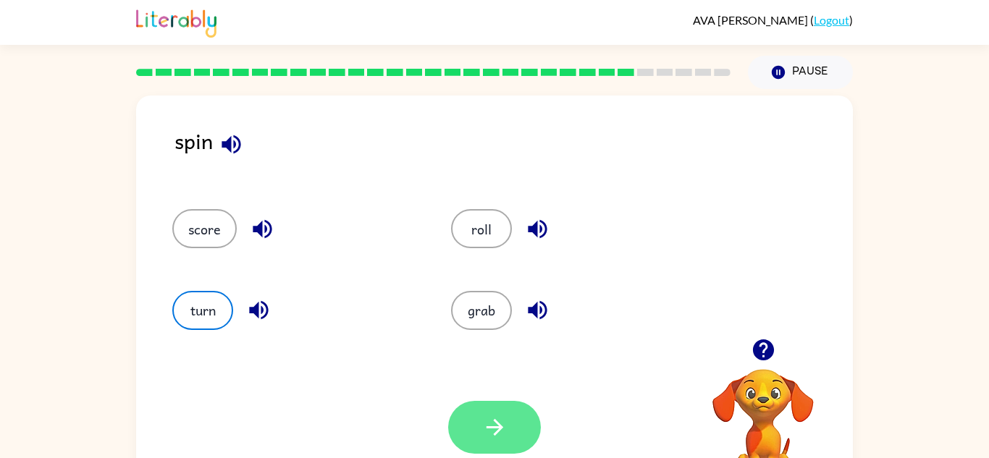
click at [529, 435] on button "button" at bounding box center [494, 427] width 93 height 53
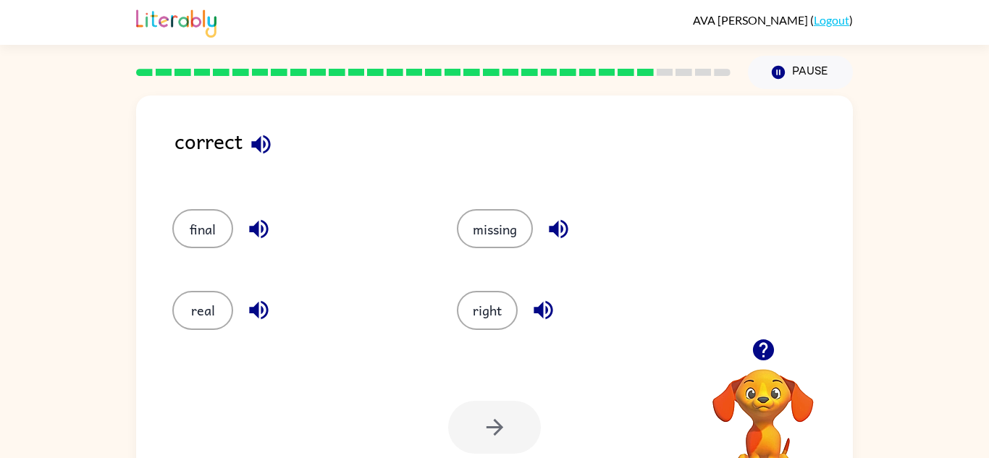
click at [255, 133] on icon "button" at bounding box center [260, 144] width 25 height 25
click at [261, 219] on icon "button" at bounding box center [258, 229] width 25 height 25
click at [260, 300] on icon "button" at bounding box center [258, 310] width 25 height 25
click at [550, 230] on icon "button" at bounding box center [558, 229] width 19 height 19
click at [553, 311] on icon "button" at bounding box center [543, 310] width 19 height 19
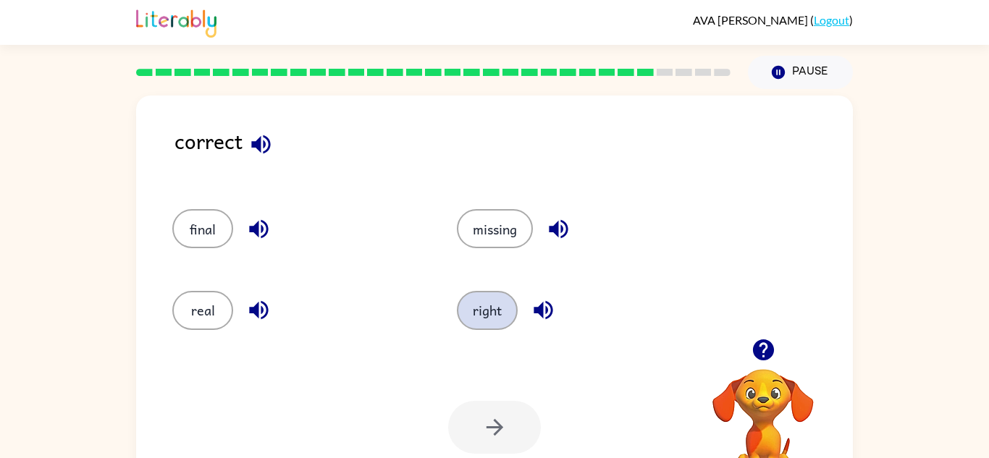
click at [503, 305] on button "right" at bounding box center [487, 310] width 61 height 39
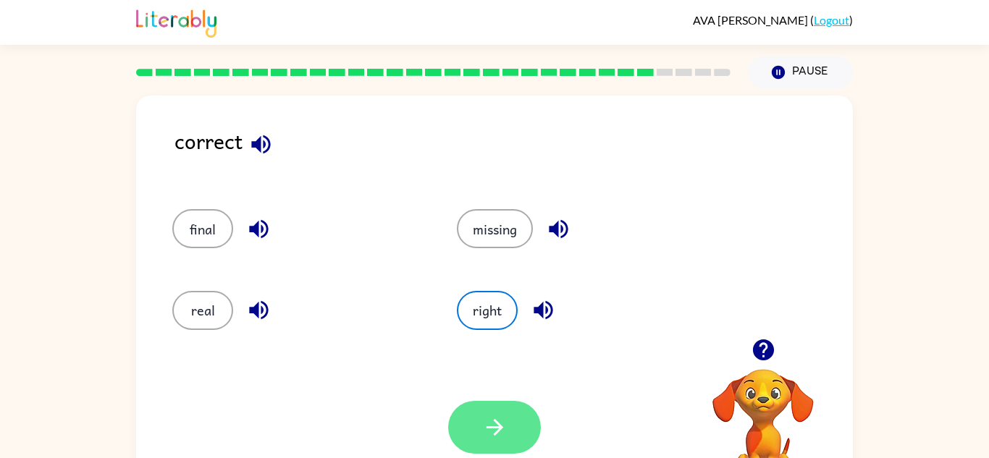
click at [494, 422] on icon "button" at bounding box center [494, 427] width 25 height 25
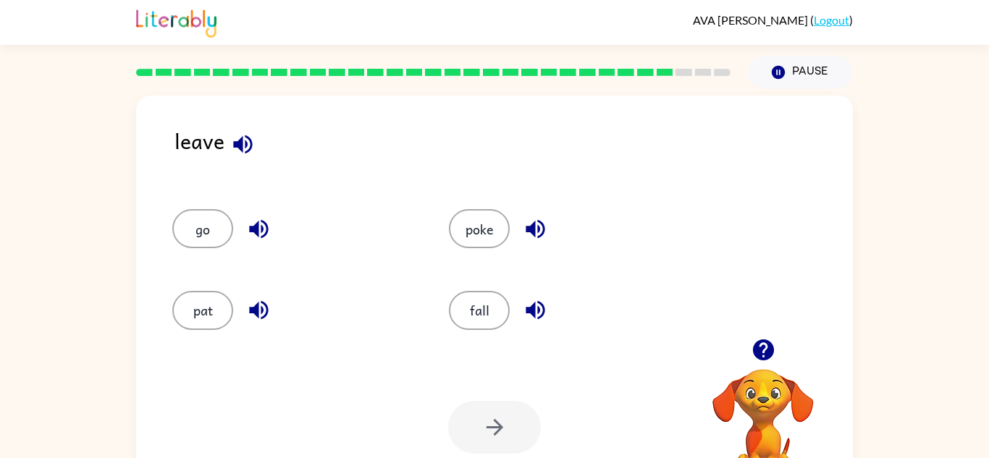
click at [243, 135] on icon "button" at bounding box center [242, 144] width 25 height 25
click at [258, 223] on icon "button" at bounding box center [258, 229] width 19 height 19
click at [260, 306] on icon "button" at bounding box center [258, 310] width 25 height 25
click at [536, 223] on icon "button" at bounding box center [535, 229] width 25 height 25
click at [534, 305] on icon "button" at bounding box center [535, 310] width 19 height 19
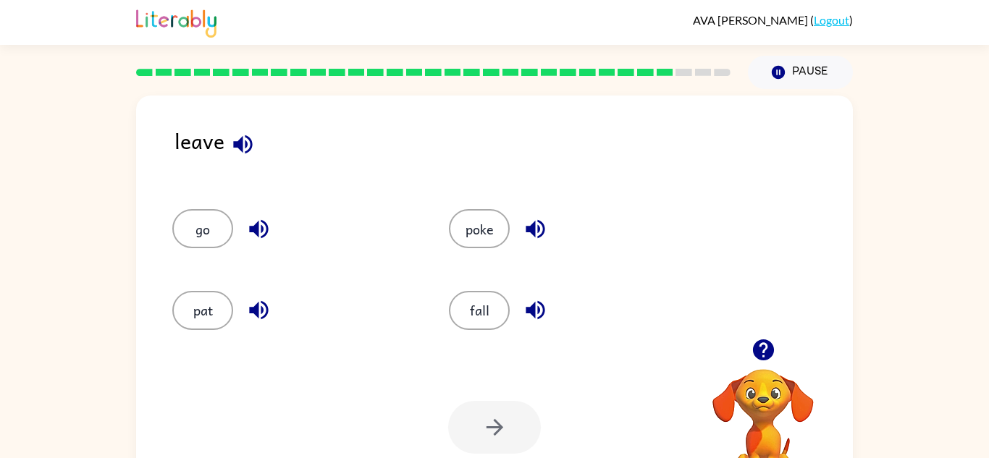
click at [240, 140] on icon "button" at bounding box center [242, 144] width 19 height 19
click at [256, 222] on icon "button" at bounding box center [258, 229] width 25 height 25
click at [211, 222] on button "go" at bounding box center [202, 228] width 61 height 39
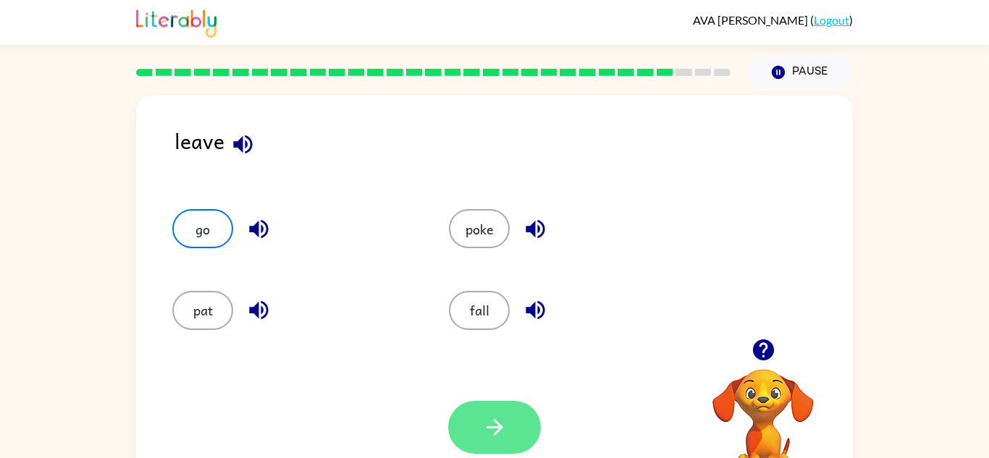
click at [460, 422] on button "button" at bounding box center [494, 427] width 93 height 53
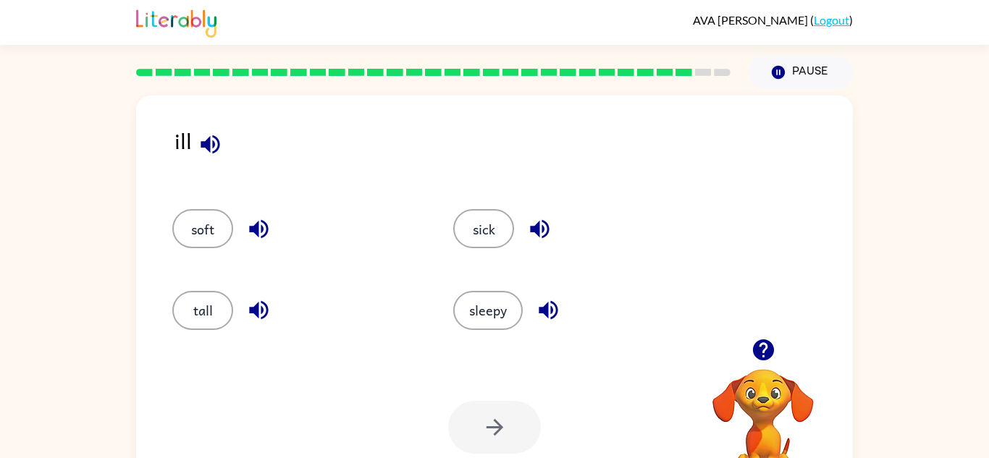
click at [256, 224] on icon "button" at bounding box center [258, 229] width 19 height 19
click at [255, 298] on icon "button" at bounding box center [258, 310] width 25 height 25
click at [548, 303] on icon "button" at bounding box center [548, 310] width 25 height 25
click at [536, 232] on icon "button" at bounding box center [539, 229] width 19 height 19
click at [489, 222] on button "sick" at bounding box center [483, 228] width 61 height 39
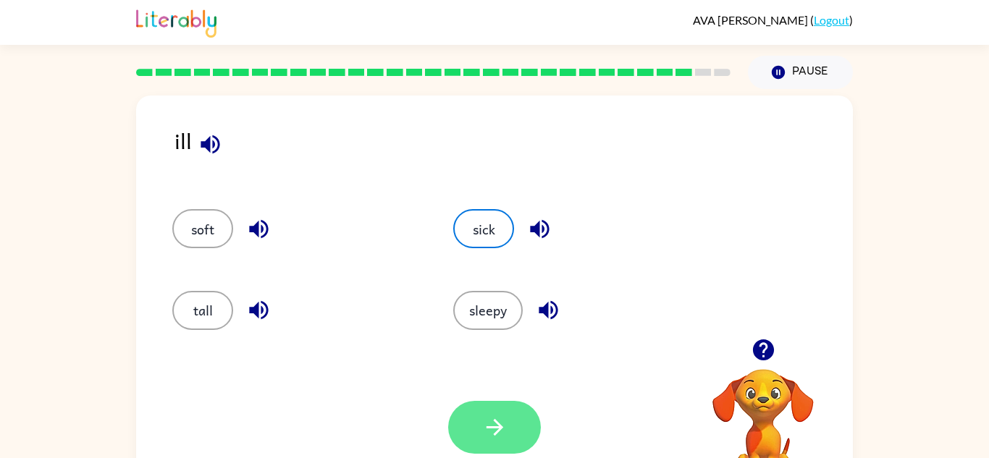
click at [490, 422] on icon "button" at bounding box center [494, 427] width 25 height 25
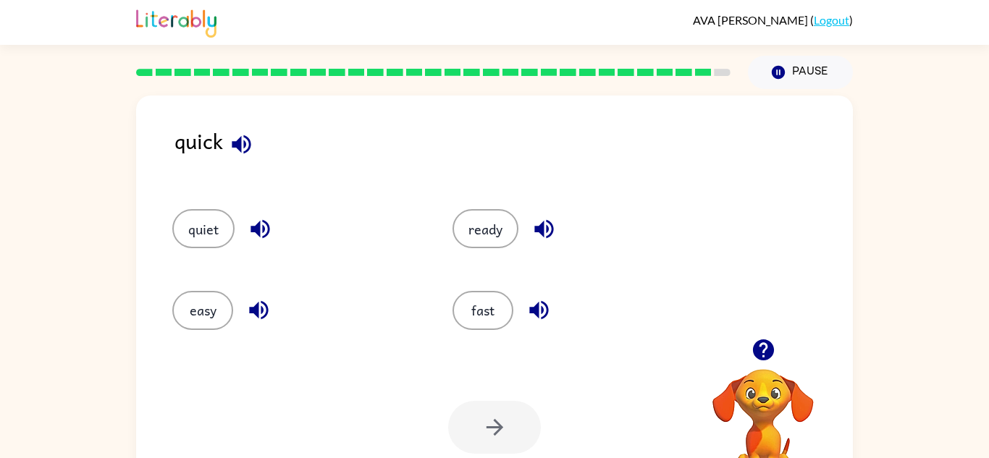
click at [243, 138] on icon "button" at bounding box center [241, 144] width 25 height 25
click at [243, 139] on icon "button" at bounding box center [241, 144] width 25 height 25
click at [261, 222] on icon "button" at bounding box center [260, 229] width 25 height 25
click at [261, 312] on icon "button" at bounding box center [258, 310] width 25 height 25
click at [541, 303] on icon "button" at bounding box center [538, 310] width 19 height 19
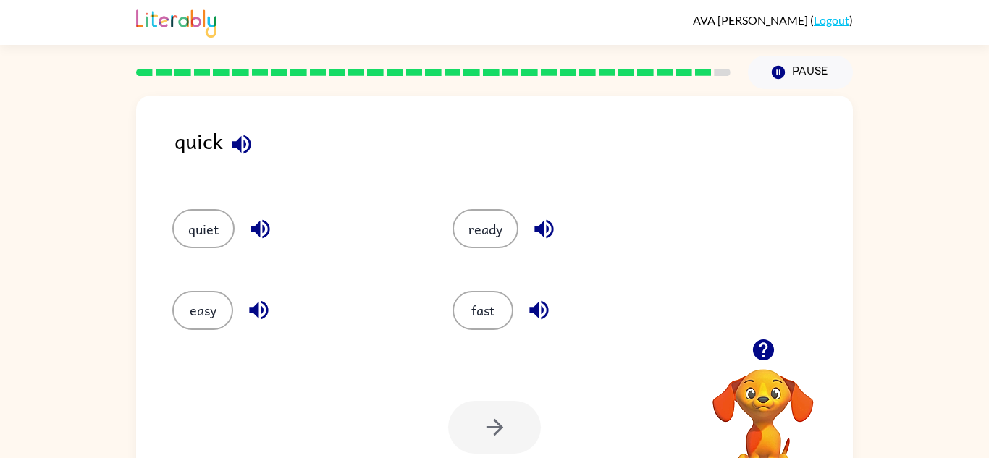
click at [543, 226] on icon "button" at bounding box center [544, 229] width 19 height 19
click at [479, 312] on button "fast" at bounding box center [483, 310] width 61 height 39
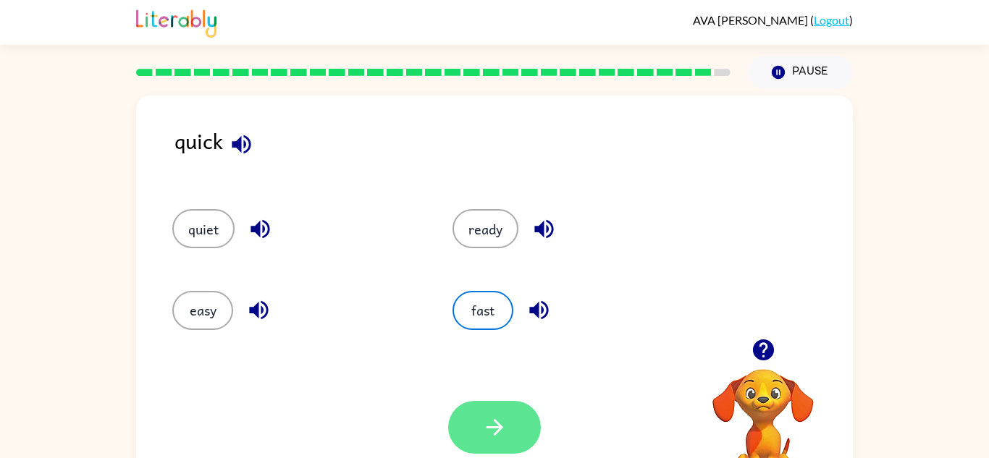
click at [500, 415] on icon "button" at bounding box center [494, 427] width 25 height 25
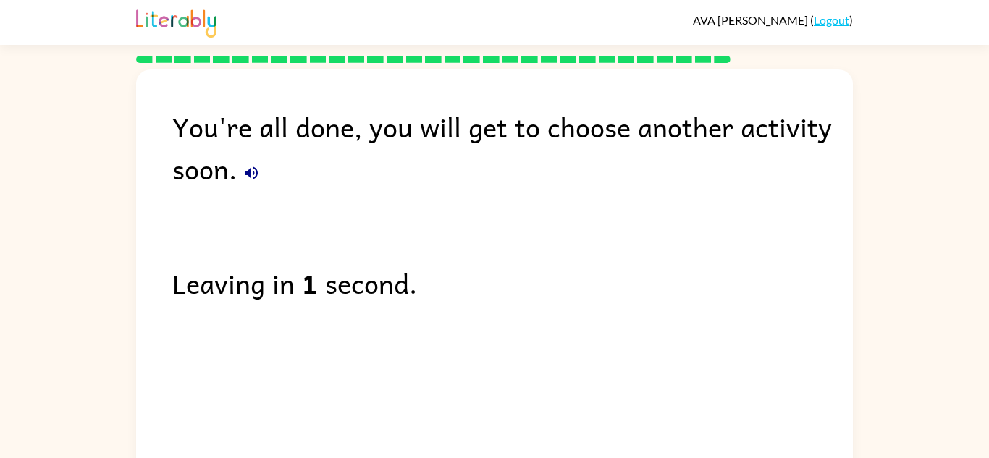
click at [251, 167] on icon "button" at bounding box center [251, 172] width 17 height 17
